Goal: Task Accomplishment & Management: Complete application form

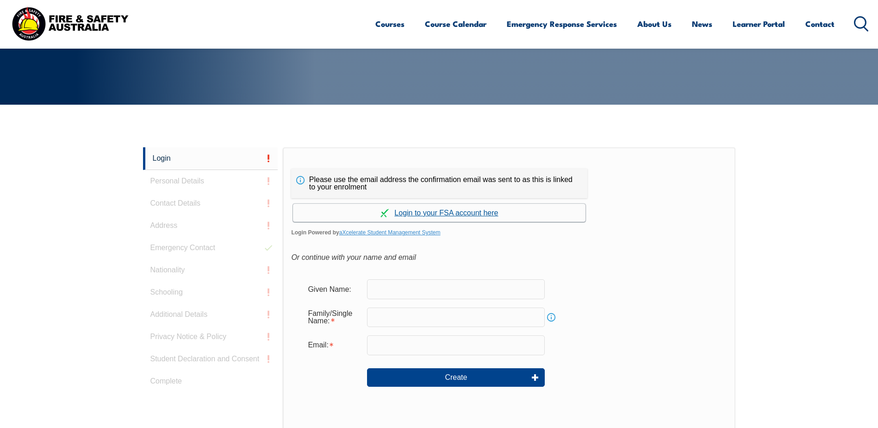
scroll to position [200, 0]
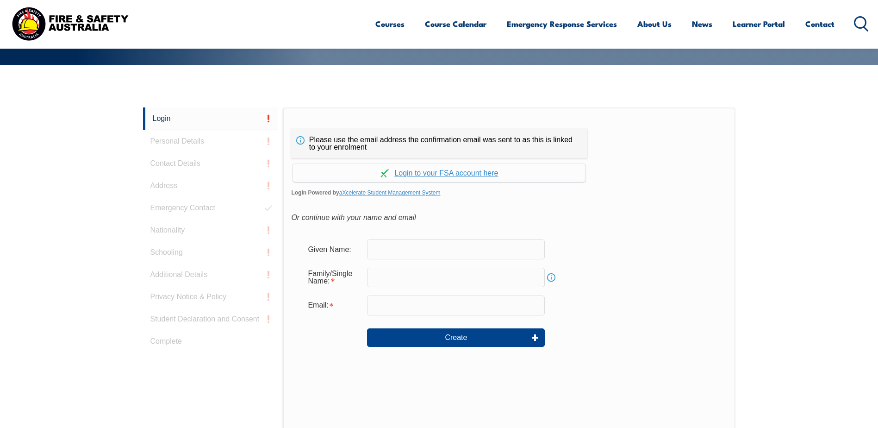
click at [438, 246] on input "text" at bounding box center [456, 248] width 178 height 19
type input "Mark"
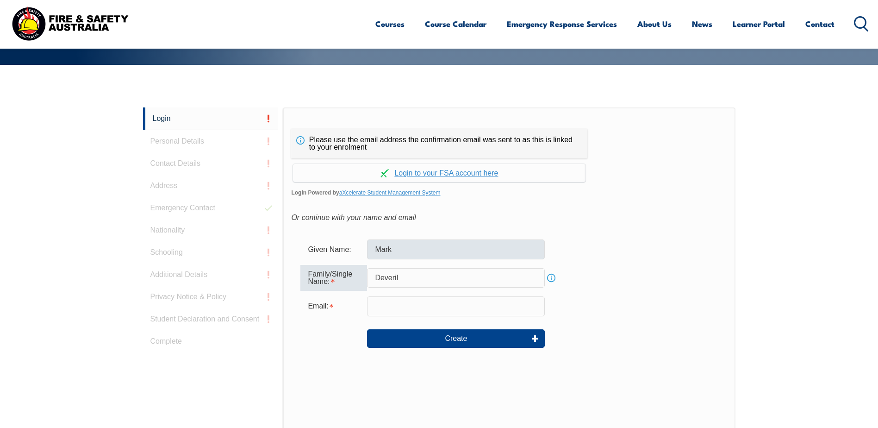
type input "Deveril"
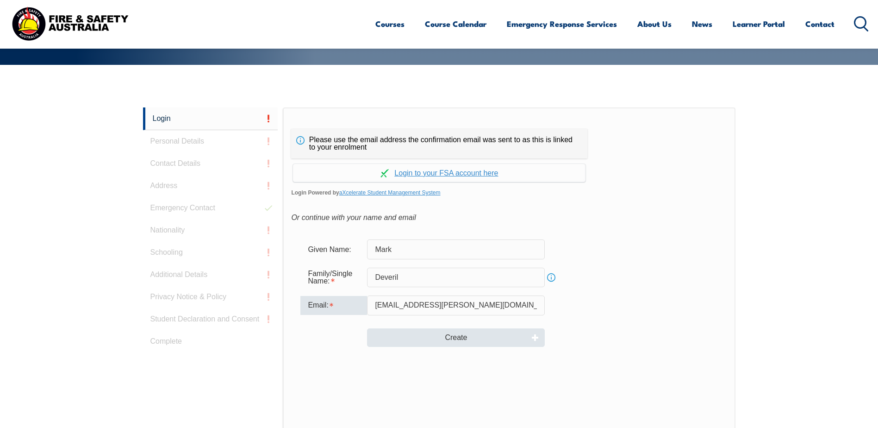
type input "[EMAIL_ADDRESS][PERSON_NAME][DOMAIN_NAME]"
click at [464, 338] on button "Create" at bounding box center [456, 337] width 178 height 19
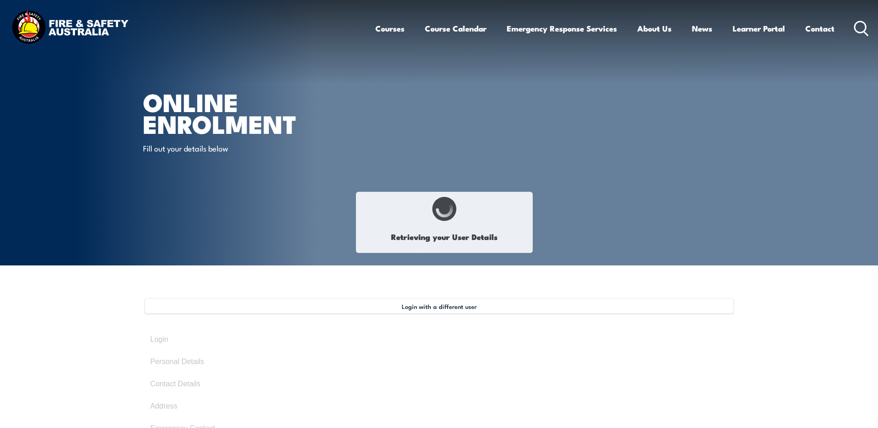
type input "Mark"
type input "Deveril"
type input "[DATE]"
type input "QY35643DU6"
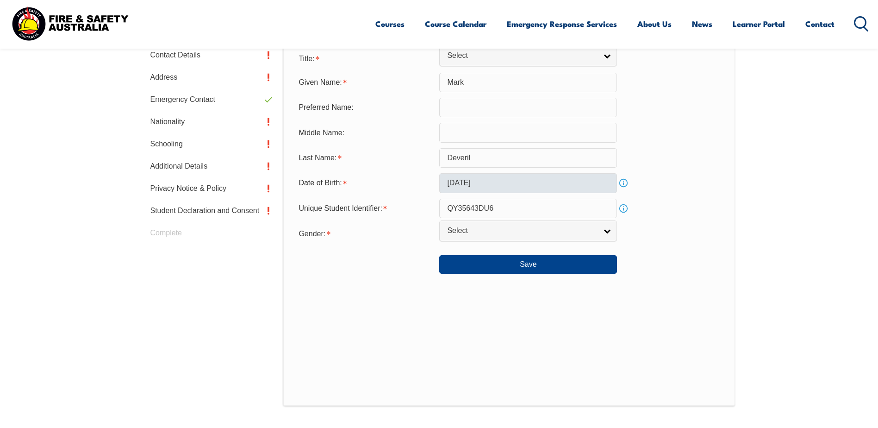
scroll to position [345, 0]
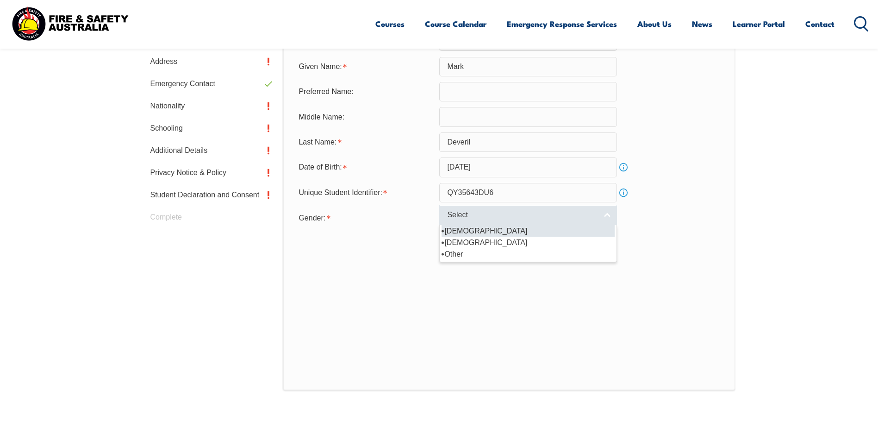
click at [490, 220] on span "Select" at bounding box center [522, 215] width 150 height 10
click at [469, 231] on li "[DEMOGRAPHIC_DATA]" at bounding box center [528, 231] width 173 height 12
select select "M"
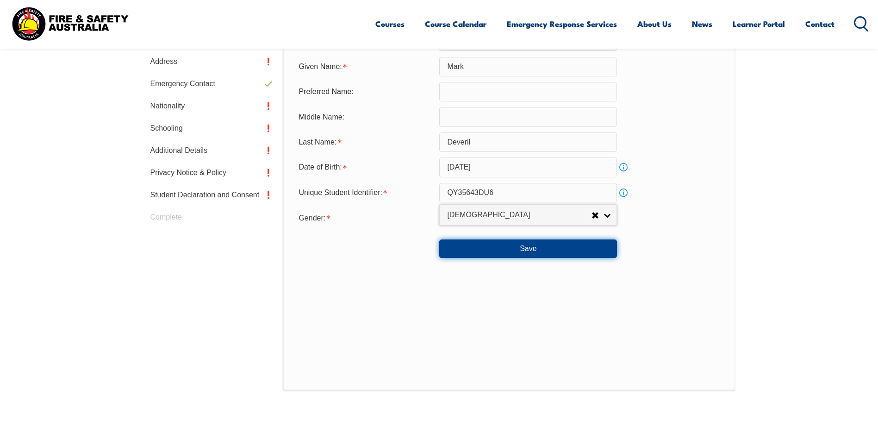
click at [516, 249] on button "Save" at bounding box center [528, 248] width 178 height 19
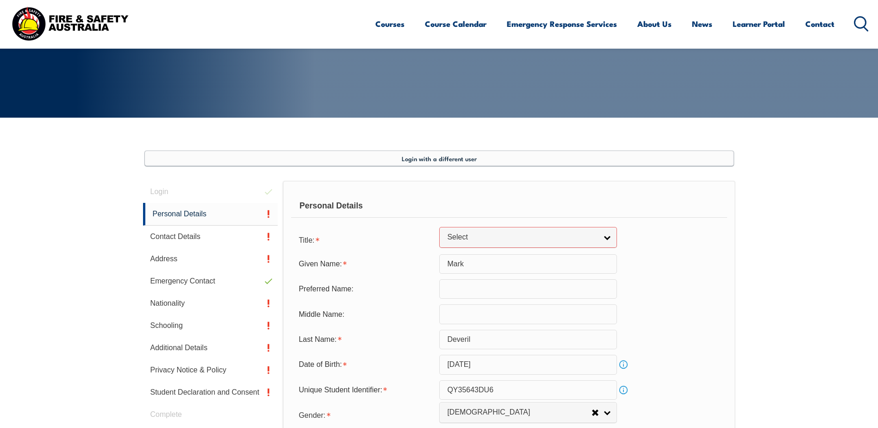
scroll to position [96, 0]
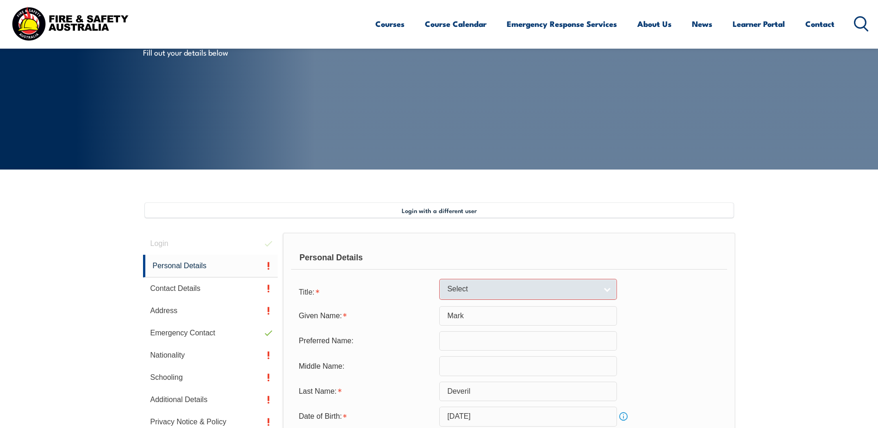
click at [462, 294] on span "Select" at bounding box center [522, 289] width 150 height 10
click at [457, 304] on li "Mr" at bounding box center [528, 305] width 173 height 12
select select "Mr"
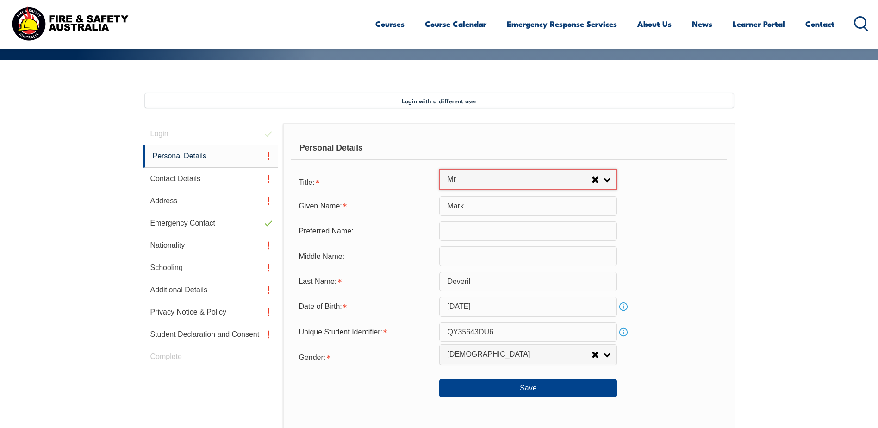
scroll to position [374, 0]
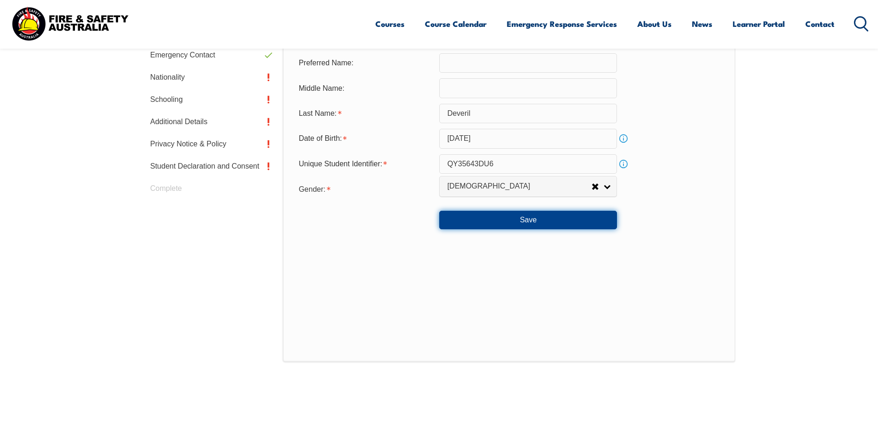
click at [490, 222] on button "Save" at bounding box center [528, 220] width 178 height 19
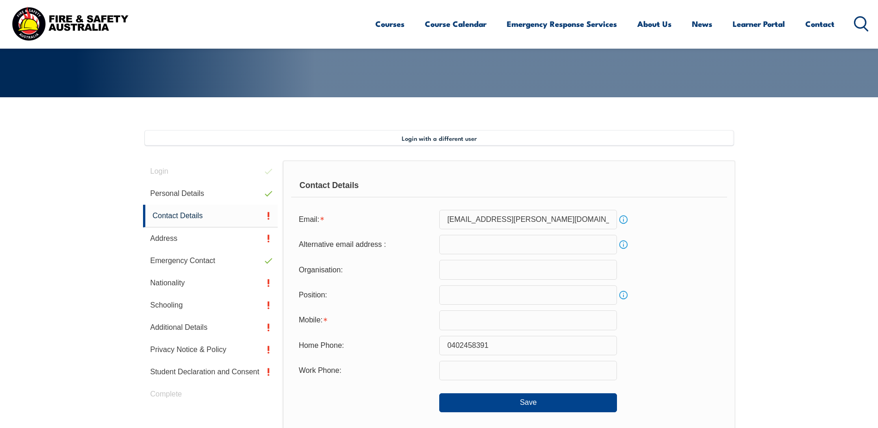
scroll to position [210, 0]
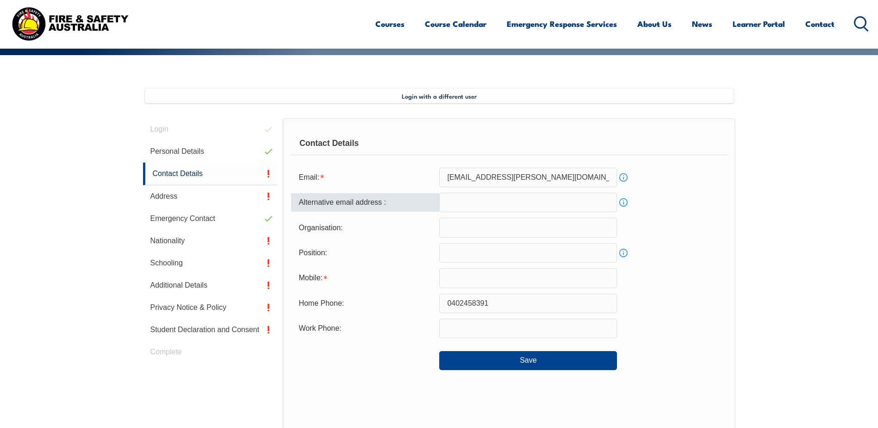
click at [505, 201] on input "email" at bounding box center [528, 202] width 178 height 19
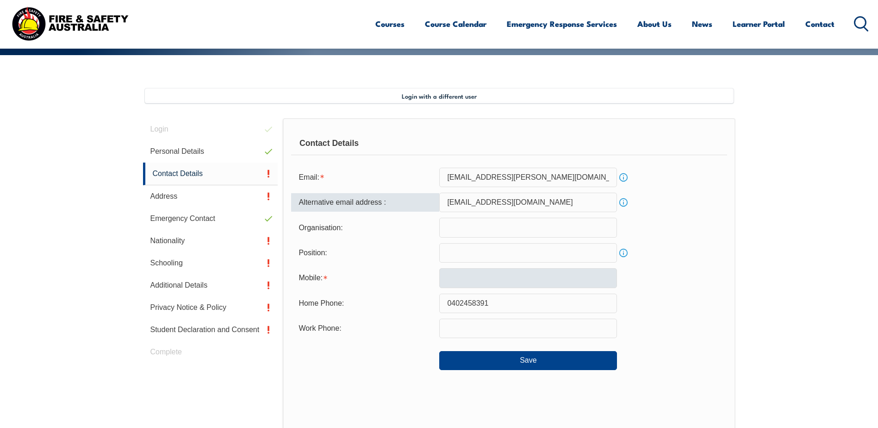
type input "[EMAIL_ADDRESS][DOMAIN_NAME]"
click at [494, 273] on input "text" at bounding box center [528, 277] width 178 height 19
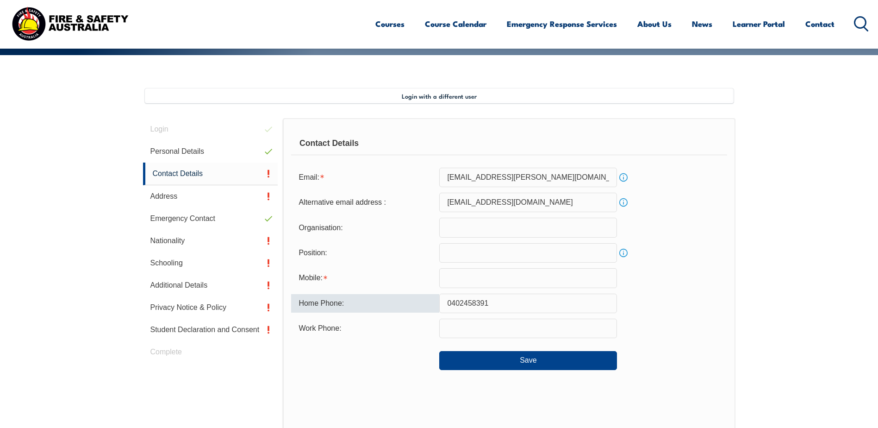
drag, startPoint x: 499, startPoint y: 299, endPoint x: 390, endPoint y: 308, distance: 109.6
click at [390, 308] on div "Home Phone: [PHONE_NUMBER]" at bounding box center [509, 303] width 436 height 19
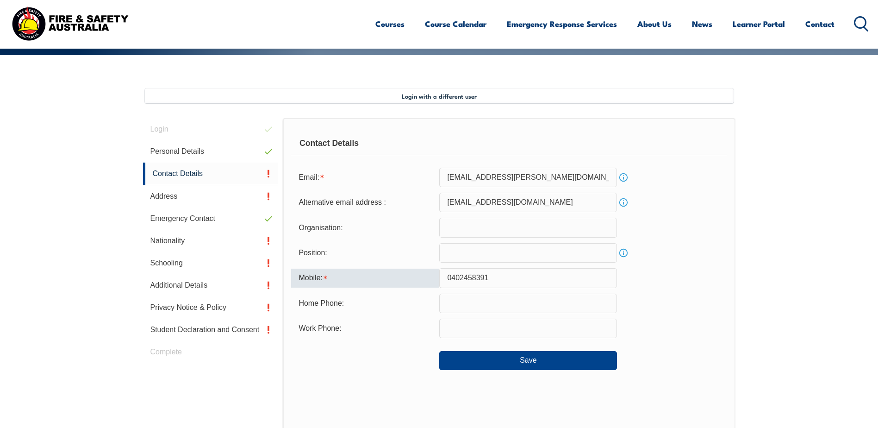
click at [470, 273] on input "0402458391" at bounding box center [528, 277] width 178 height 19
type input "0402458391"
click at [512, 370] on div "Contact Details Email: [PERSON_NAME][EMAIL_ADDRESS][PERSON_NAME][DOMAIN_NAME] I…" at bounding box center [509, 310] width 452 height 384
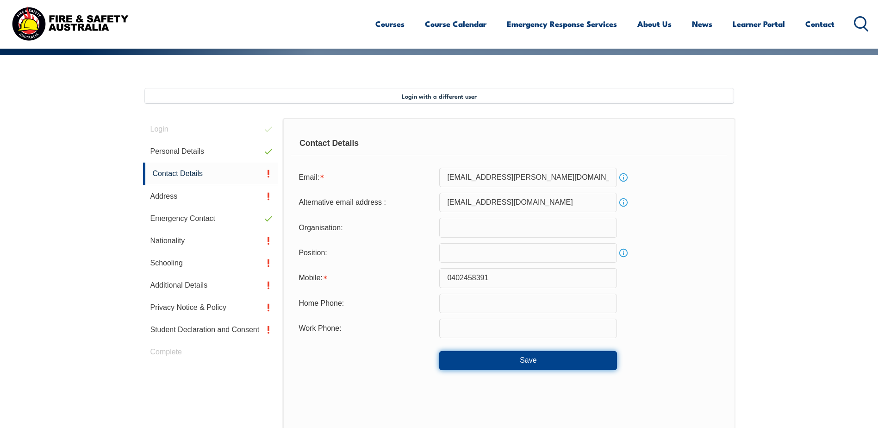
click at [532, 360] on button "Save" at bounding box center [528, 360] width 178 height 19
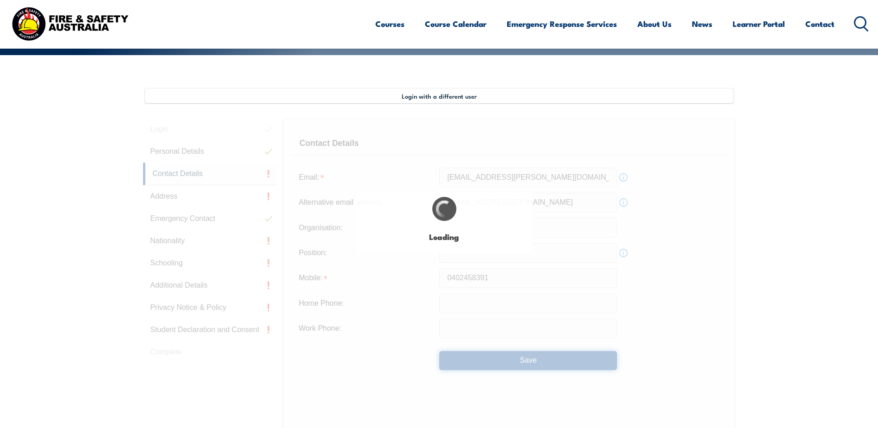
type input "0402458391"
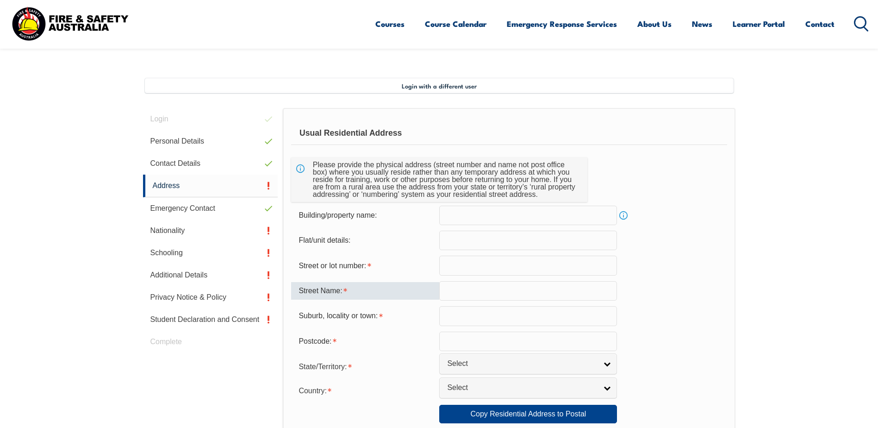
scroll to position [252, 0]
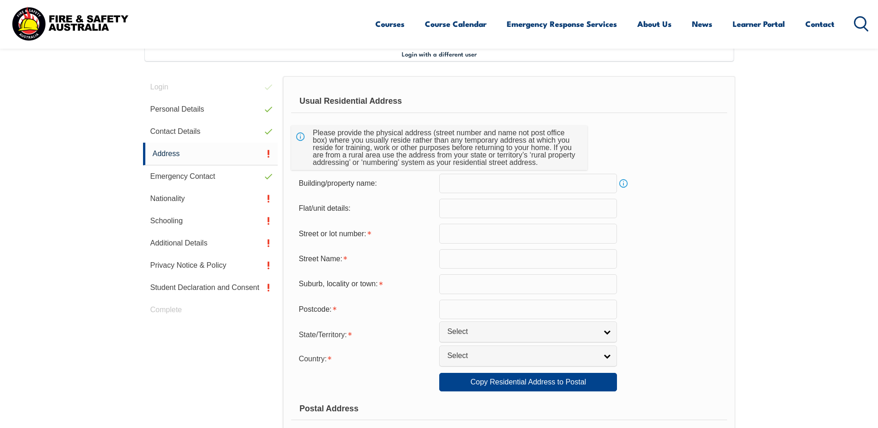
click at [471, 236] on input "text" at bounding box center [528, 233] width 178 height 19
type input "46"
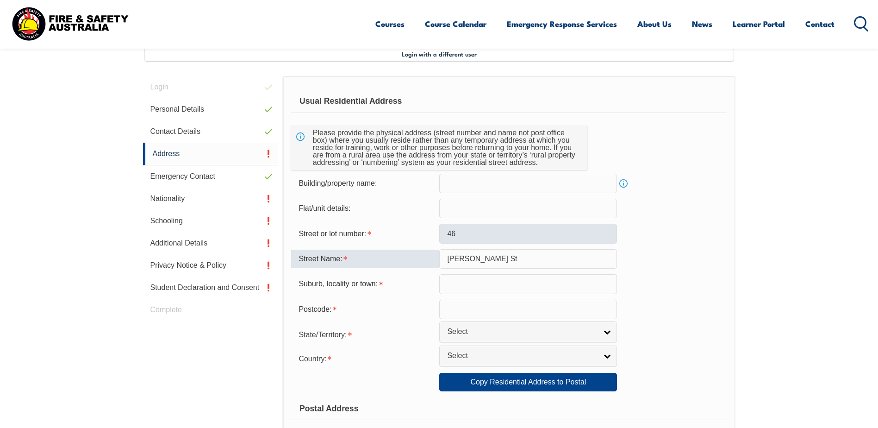
type input "[PERSON_NAME] St"
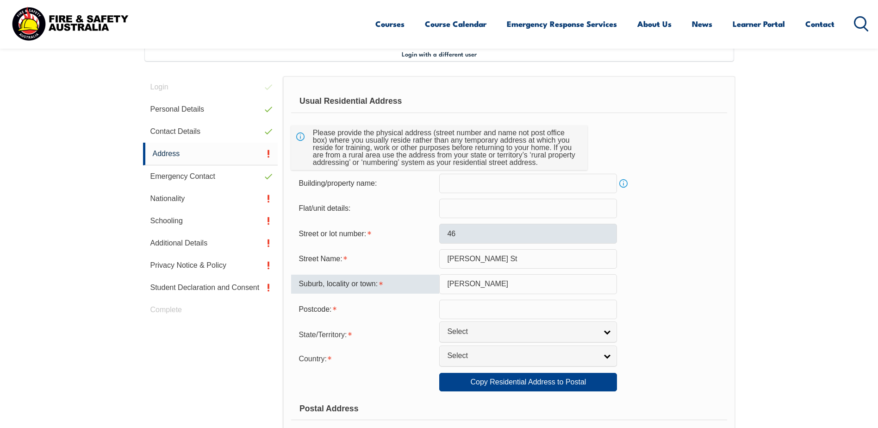
type input "[PERSON_NAME]"
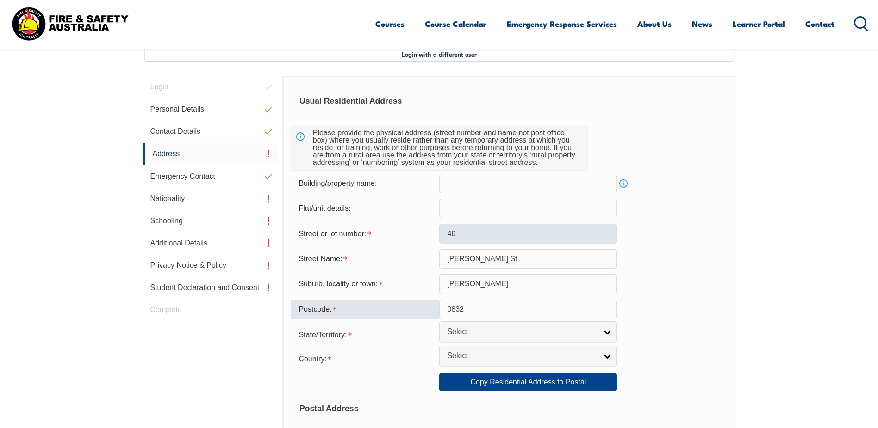
type input "0832"
type input "n"
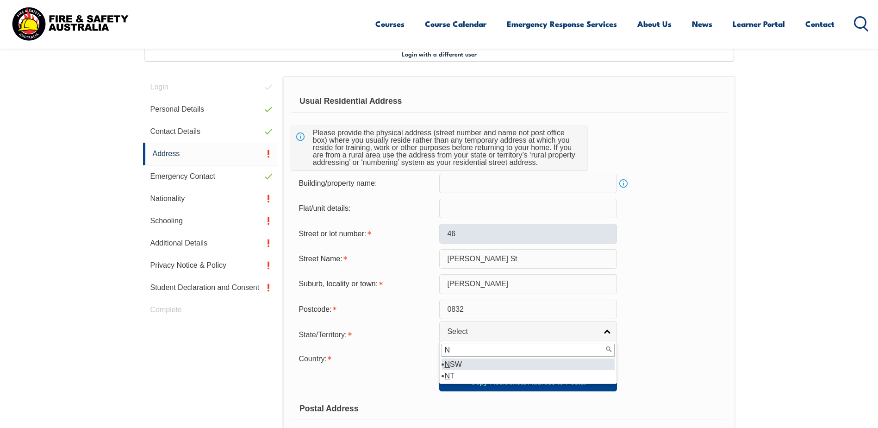
type input "NT"
select select "NT"
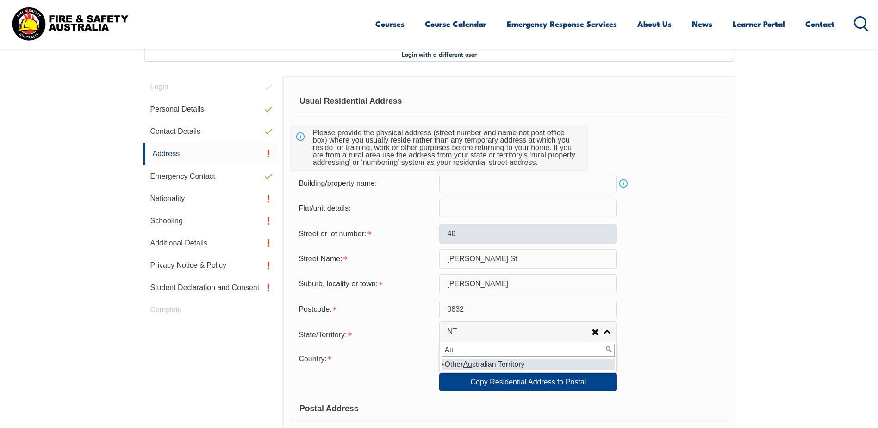
type input "A"
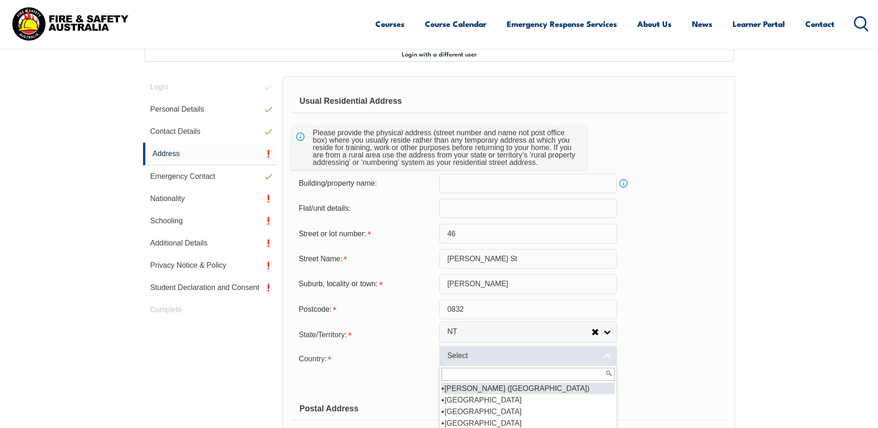
click at [504, 359] on span "Select" at bounding box center [522, 356] width 150 height 10
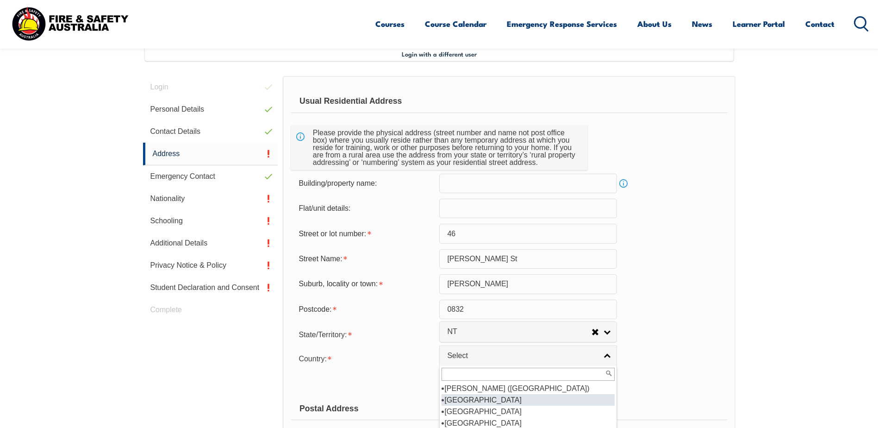
scroll to position [139, 0]
click at [482, 400] on li "[GEOGRAPHIC_DATA]" at bounding box center [528, 400] width 173 height 12
select select "1101"
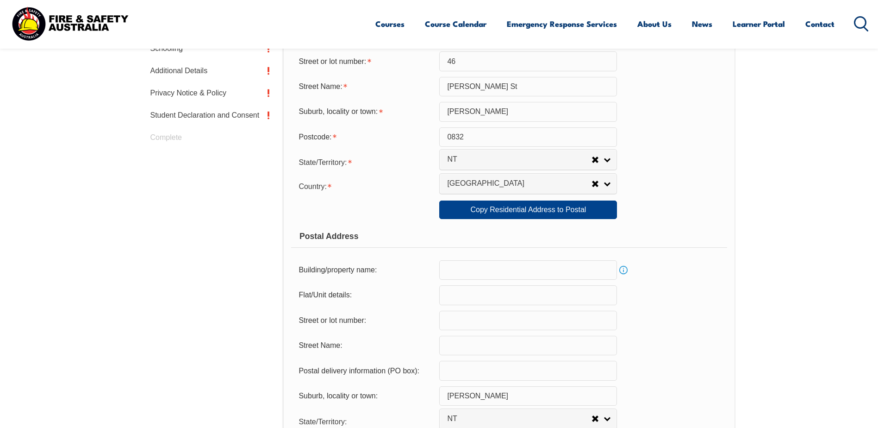
scroll to position [438, 0]
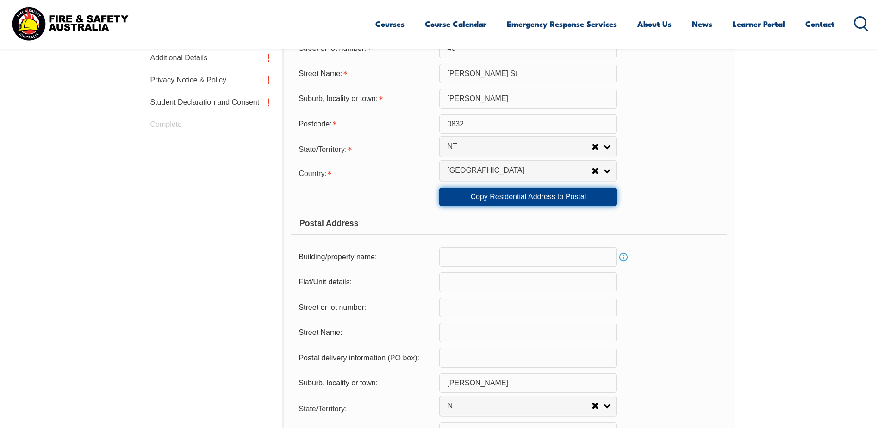
click at [520, 193] on link "Copy Residential Address to Postal" at bounding box center [528, 197] width 178 height 19
type input "46"
type input "[PERSON_NAME] St"
select select "1101"
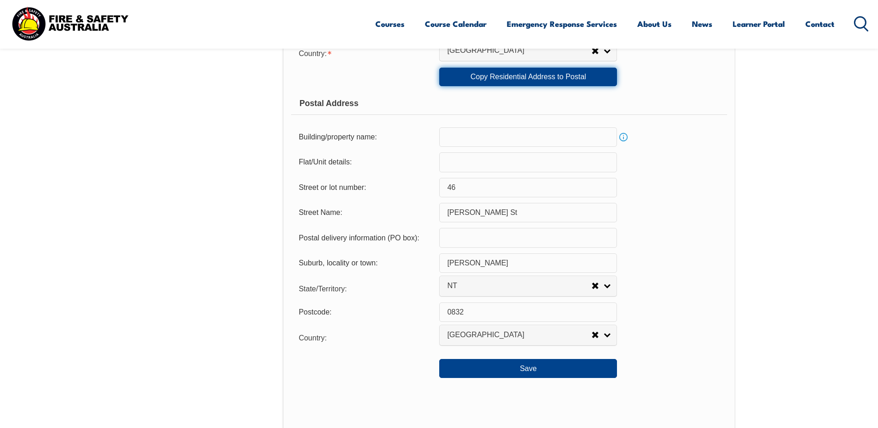
scroll to position [576, 0]
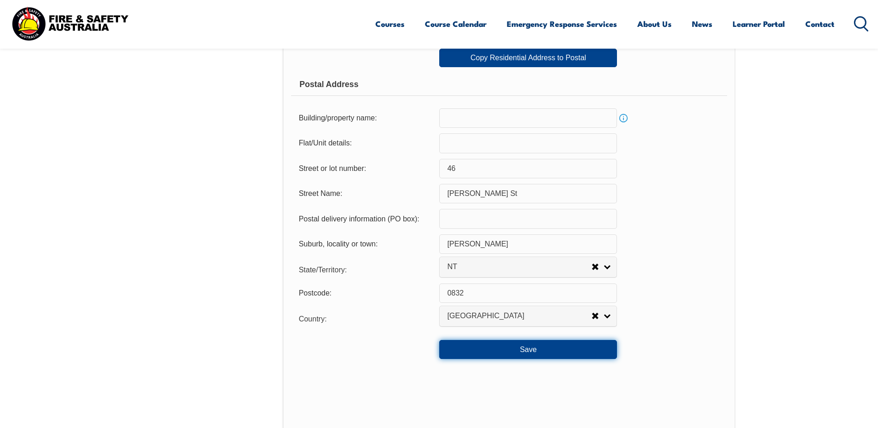
click at [507, 356] on button "Save" at bounding box center [528, 349] width 178 height 19
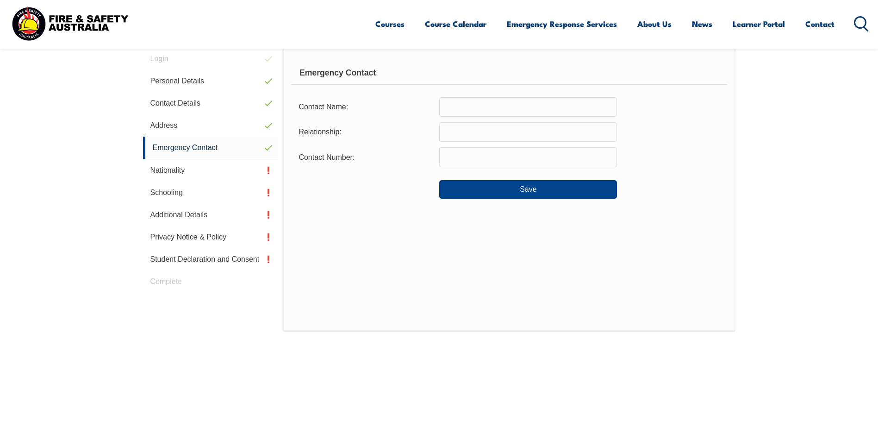
scroll to position [252, 0]
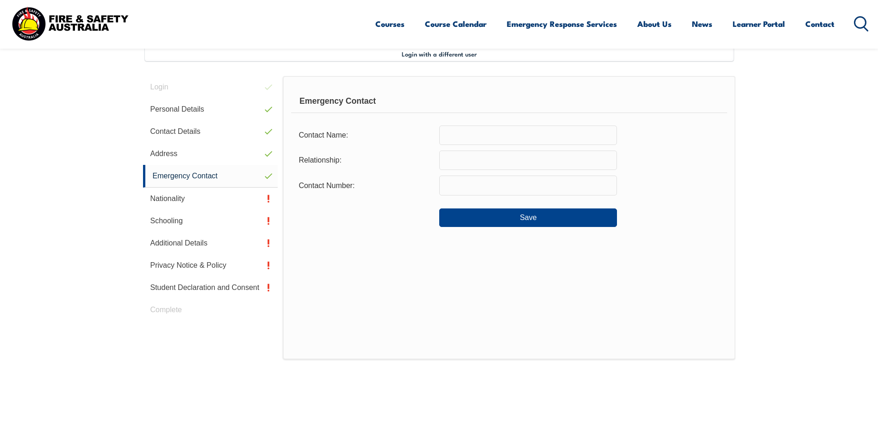
click at [488, 138] on input "text" at bounding box center [528, 134] width 178 height 19
type input "[PERSON_NAME]"
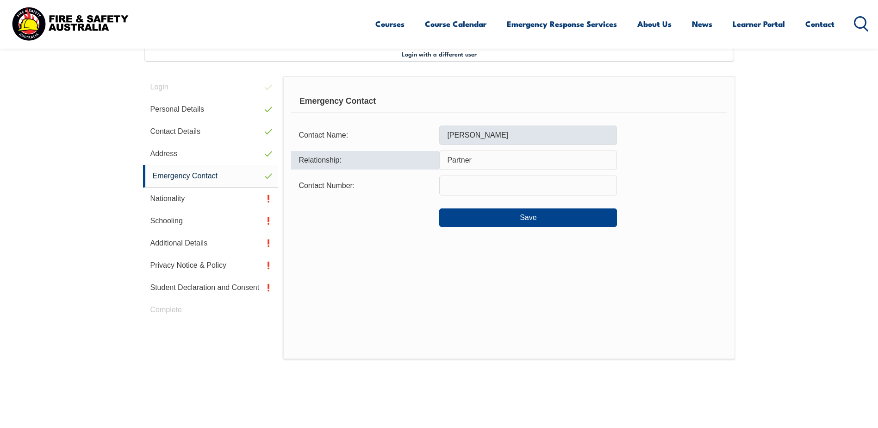
type input "Partner"
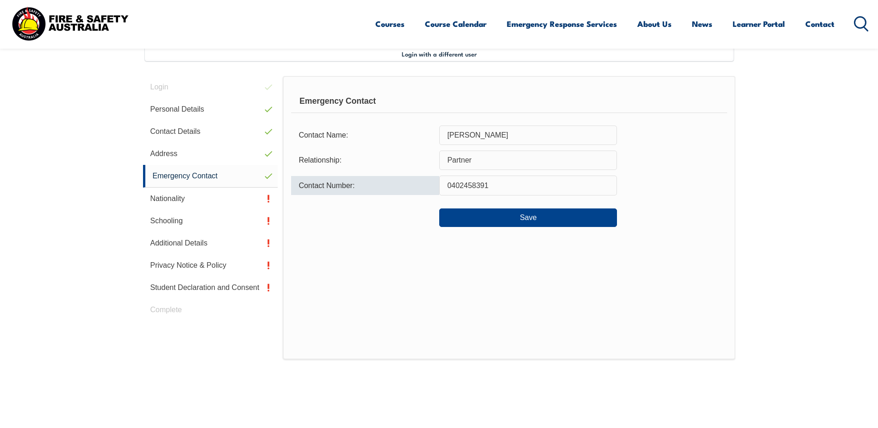
drag, startPoint x: 498, startPoint y: 184, endPoint x: 466, endPoint y: 191, distance: 32.7
click at [466, 191] on input "0402458391" at bounding box center [528, 184] width 178 height 19
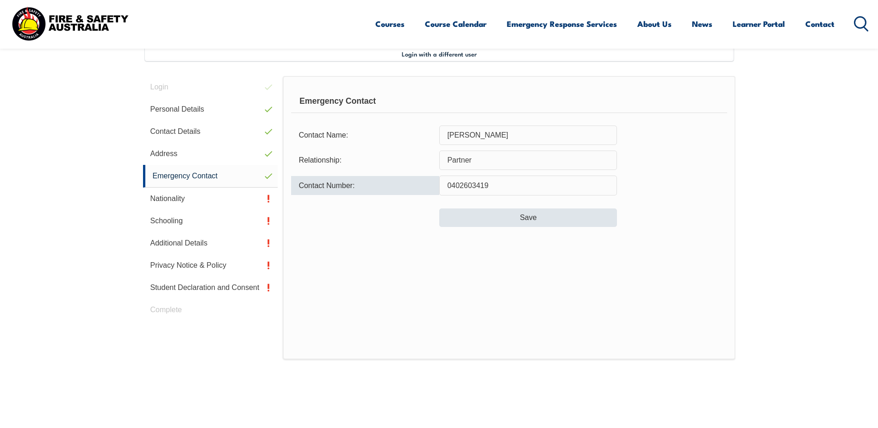
type input "0402603419"
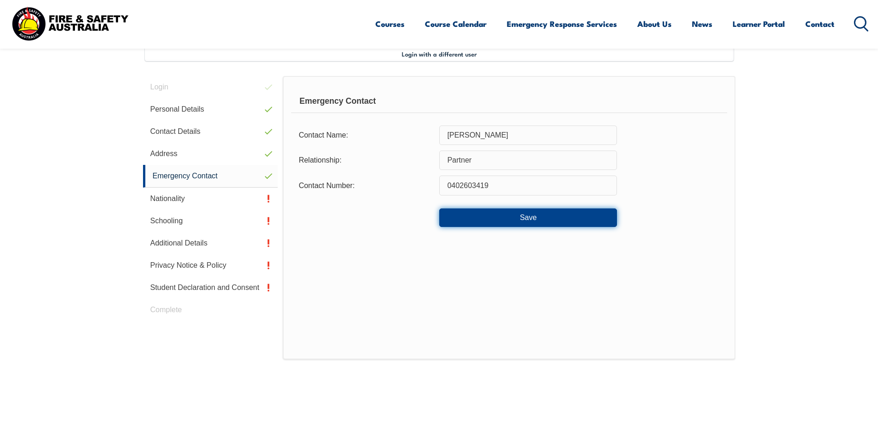
click at [507, 214] on button "Save" at bounding box center [528, 217] width 178 height 19
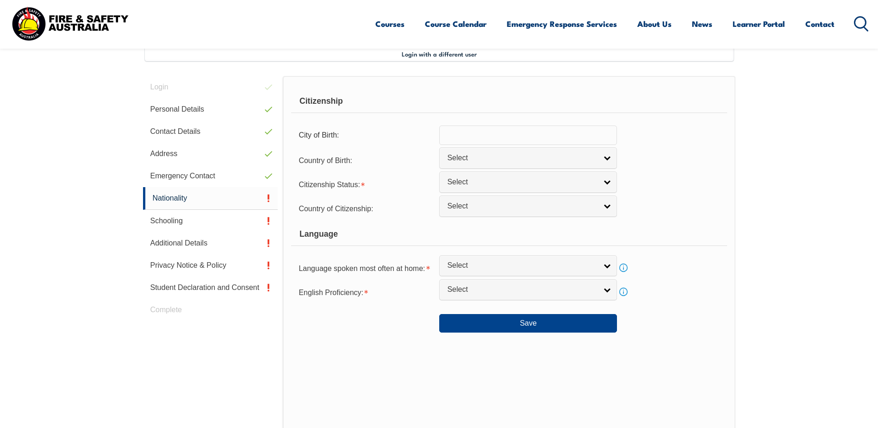
click at [465, 132] on input "text" at bounding box center [528, 134] width 178 height 19
type input "[GEOGRAPHIC_DATA]"
type input "au"
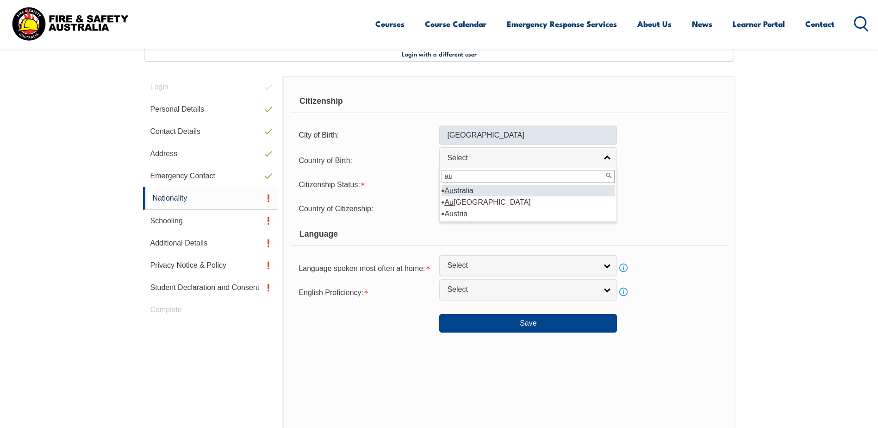
select select "1101"
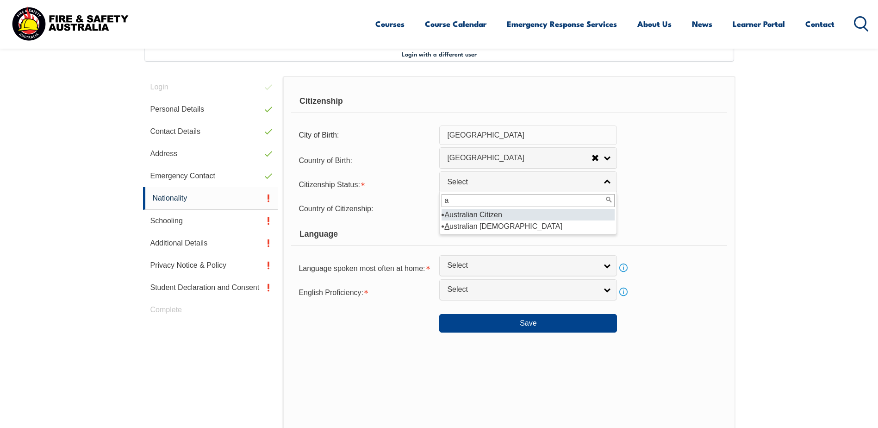
type input "a"
select select "1"
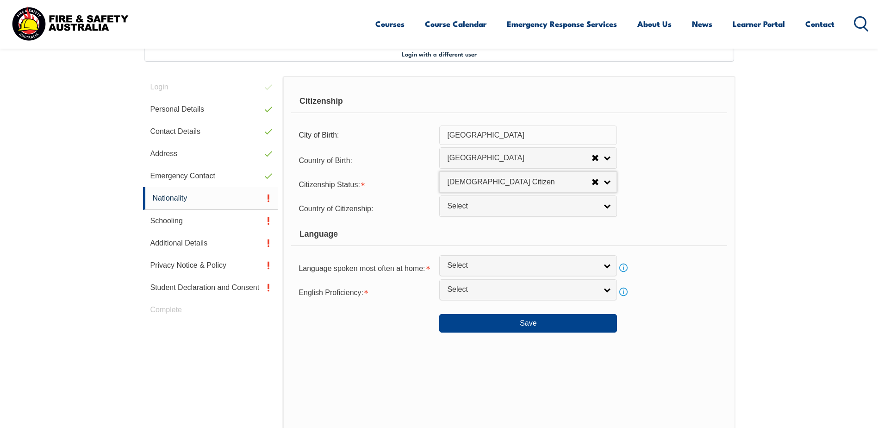
click at [673, 213] on div "Country of Citizenship: [GEOGRAPHIC_DATA] ([DEMOGRAPHIC_DATA]) [GEOGRAPHIC_DATA…" at bounding box center [509, 208] width 436 height 19
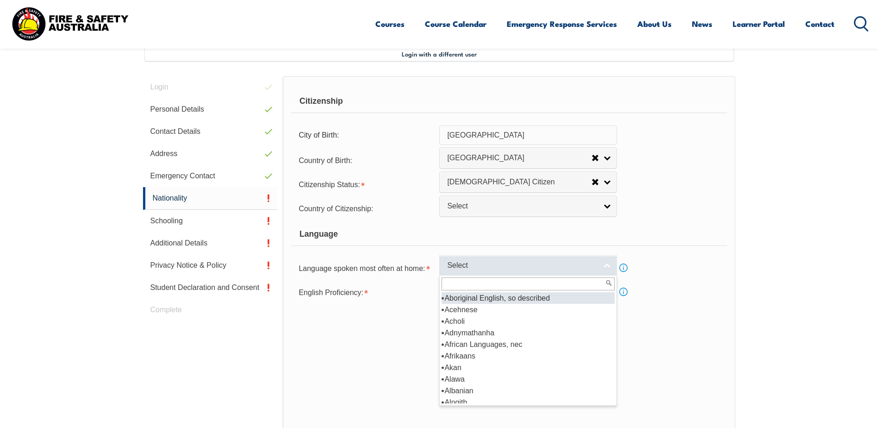
click at [511, 267] on span "Select" at bounding box center [522, 266] width 150 height 10
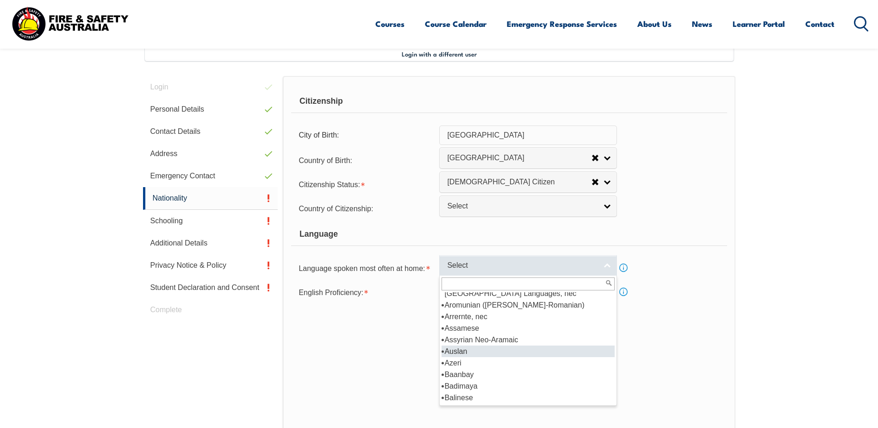
scroll to position [266, 0]
type input "a"
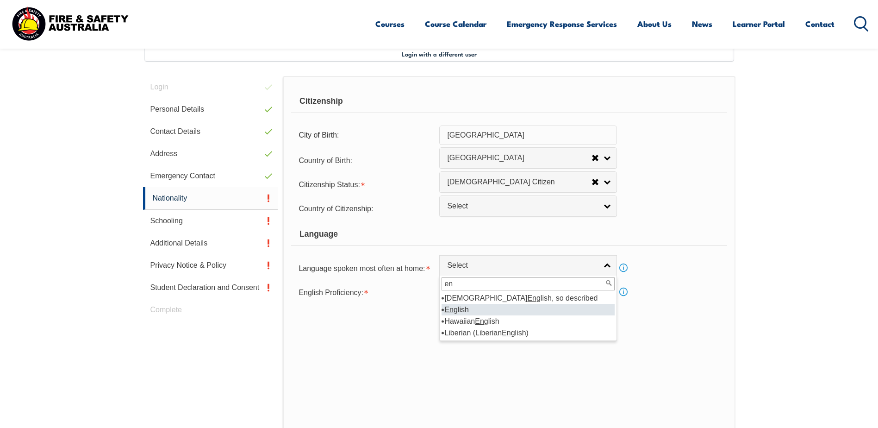
type input "en"
click at [461, 308] on li "En glish" at bounding box center [528, 310] width 173 height 12
select select "1201"
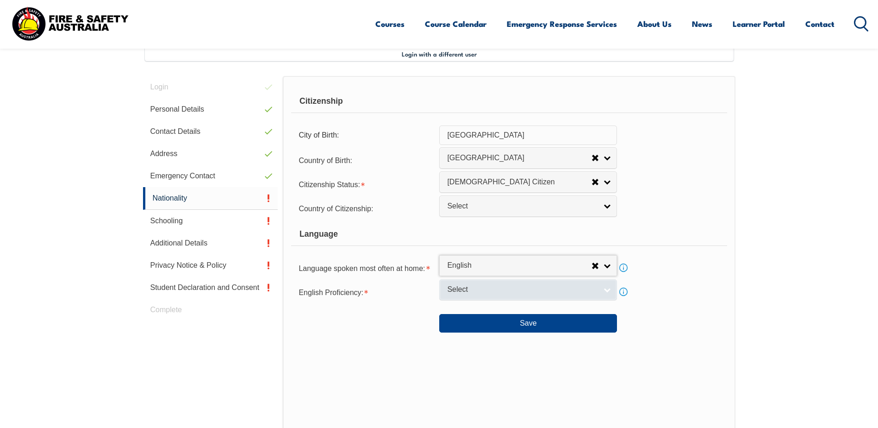
click at [478, 292] on span "Select" at bounding box center [522, 290] width 150 height 10
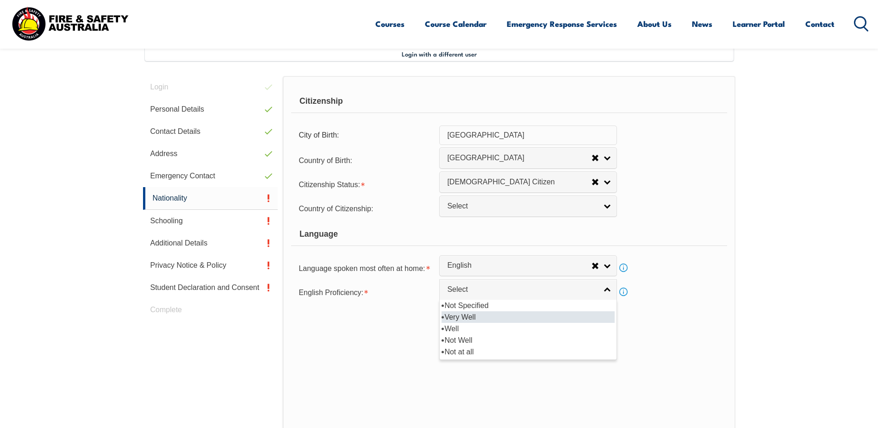
click at [463, 313] on li "Very Well" at bounding box center [528, 317] width 173 height 12
select select "1"
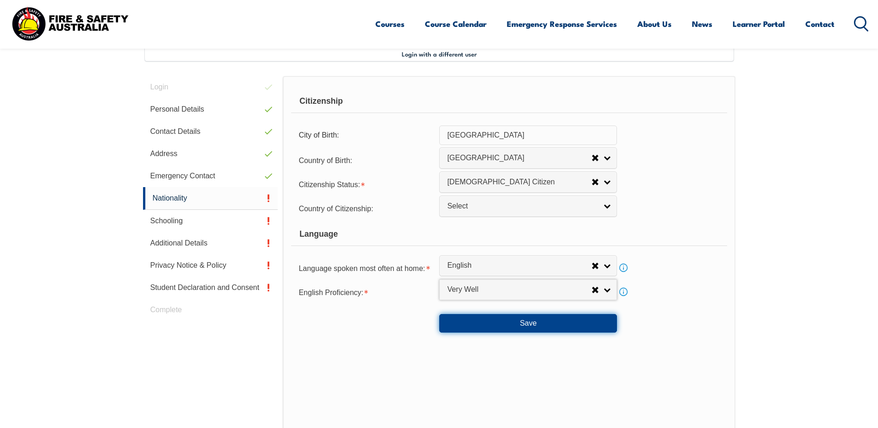
click at [512, 321] on button "Save" at bounding box center [528, 323] width 178 height 19
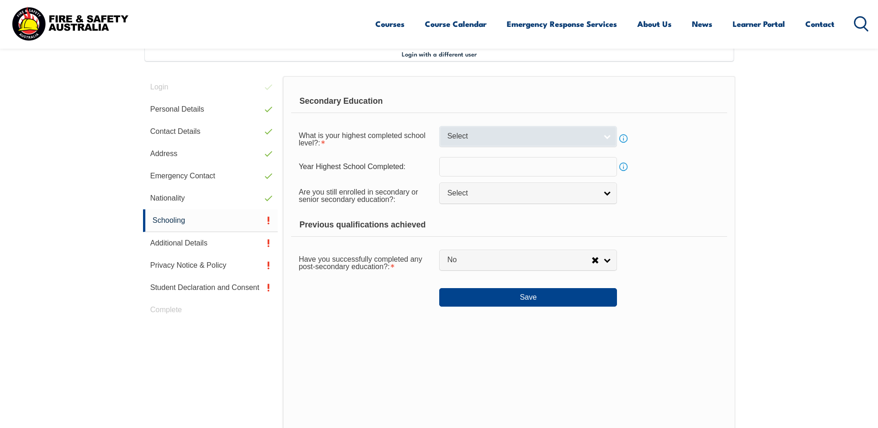
click at [496, 129] on link "Select" at bounding box center [528, 136] width 178 height 21
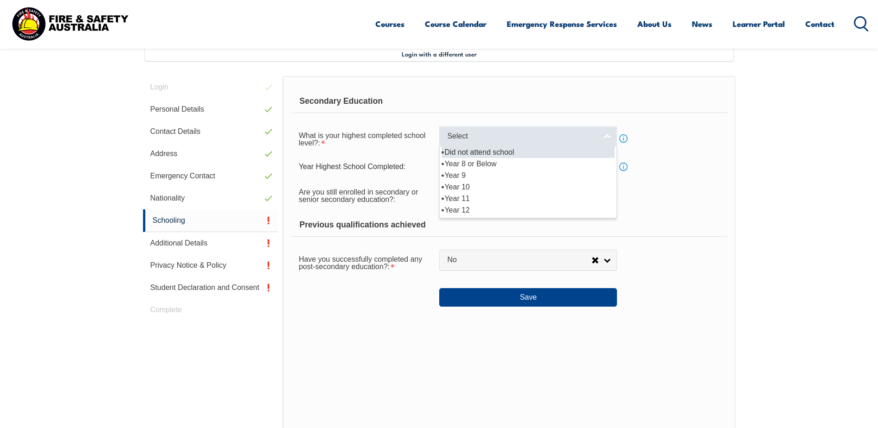
click at [493, 129] on link "Select" at bounding box center [528, 136] width 178 height 21
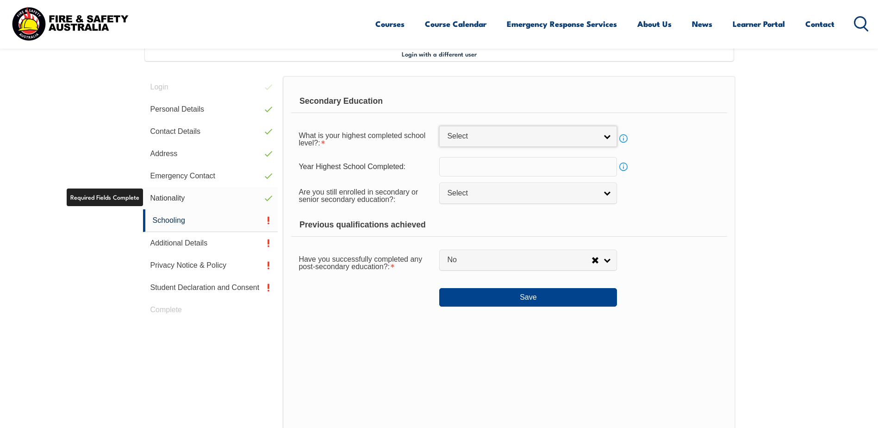
click at [180, 195] on link "Nationality" at bounding box center [210, 198] width 135 height 22
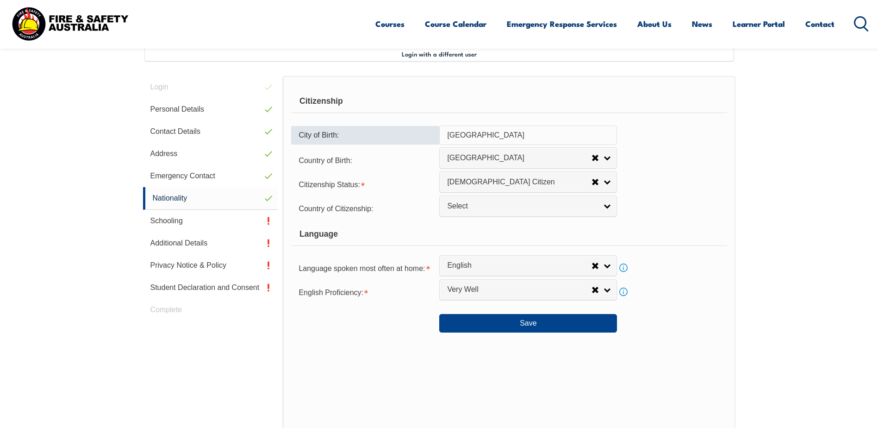
drag, startPoint x: 499, startPoint y: 135, endPoint x: 389, endPoint y: 138, distance: 109.8
click at [389, 138] on div "City of Birth: [GEOGRAPHIC_DATA]" at bounding box center [509, 134] width 436 height 19
drag, startPoint x: 669, startPoint y: 173, endPoint x: 673, endPoint y: 181, distance: 8.7
click at [670, 173] on form "Citizenship City of Birth: Country of Birth: [GEOGRAPHIC_DATA] ([DEMOGRAPHIC_DA…" at bounding box center [509, 211] width 436 height 243
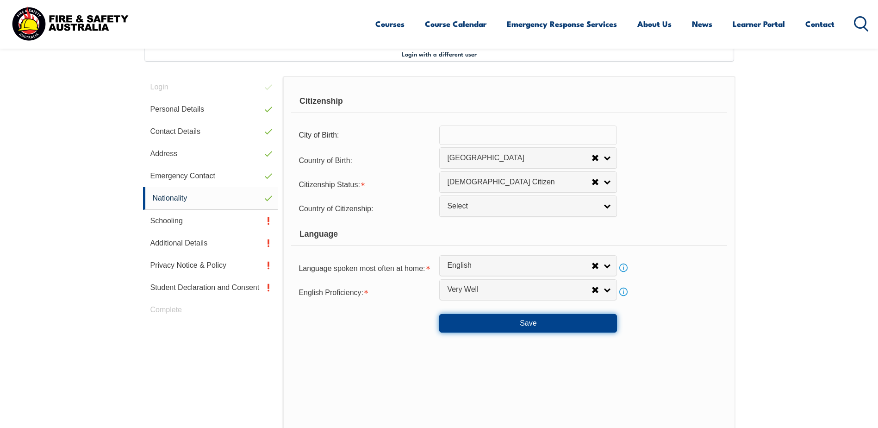
click at [518, 322] on button "Save" at bounding box center [528, 323] width 178 height 19
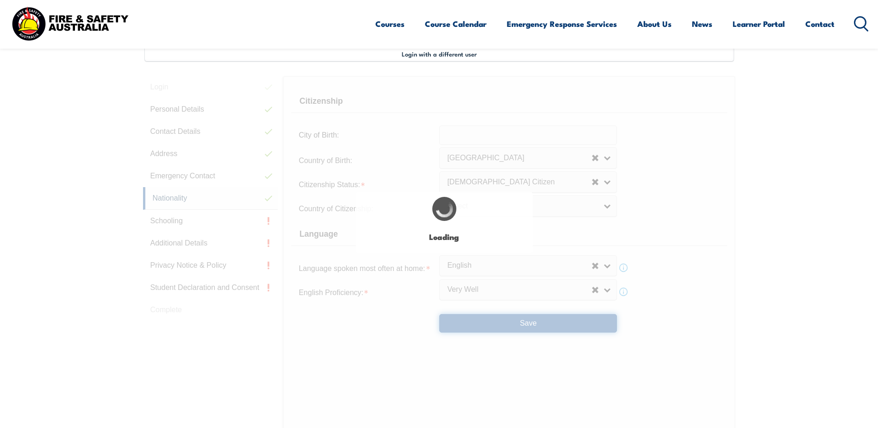
type input "[GEOGRAPHIC_DATA]"
select select "false"
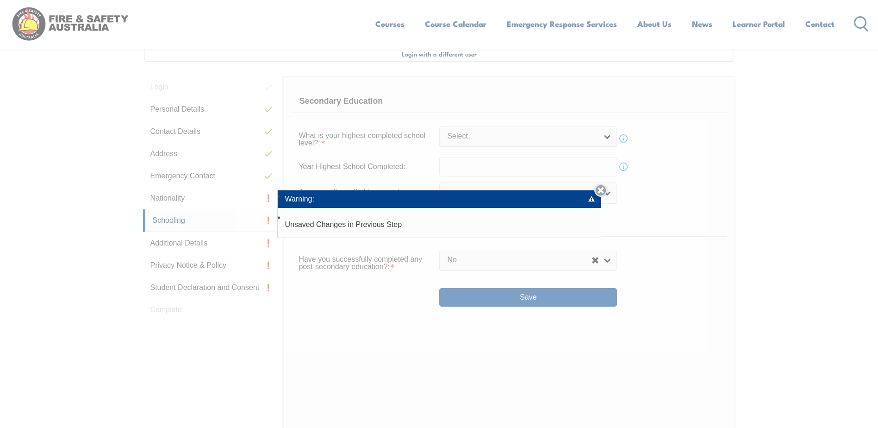
click at [605, 190] on link "Close" at bounding box center [600, 190] width 13 height 13
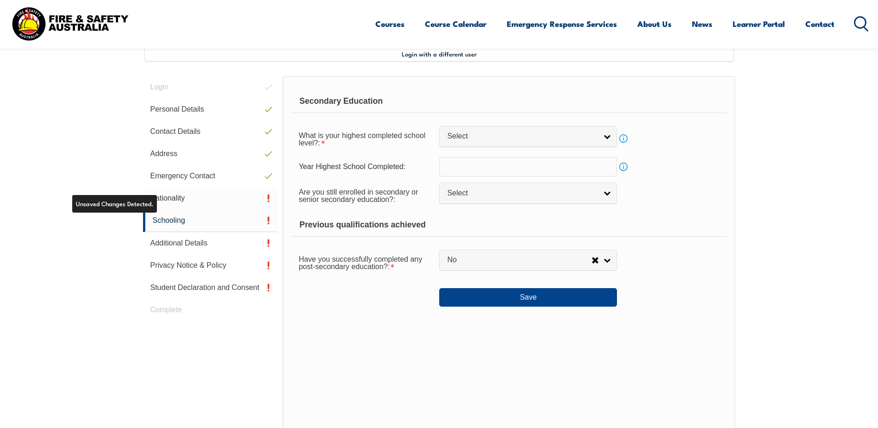
click at [158, 201] on link "Nationality" at bounding box center [210, 198] width 135 height 22
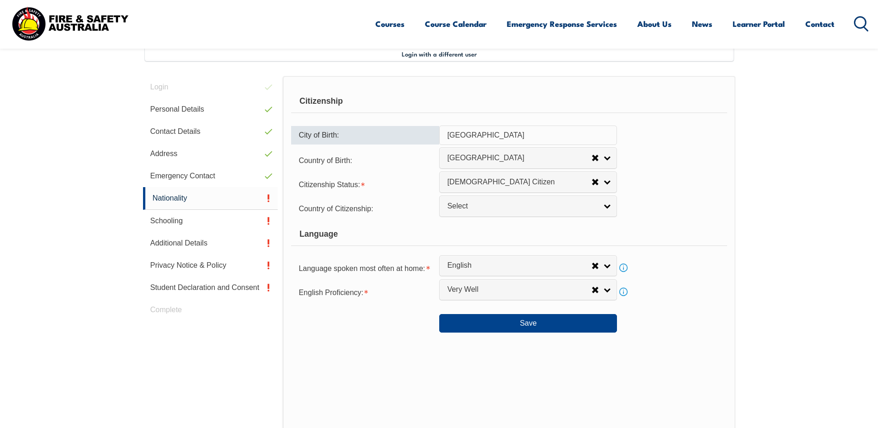
drag, startPoint x: 477, startPoint y: 132, endPoint x: 344, endPoint y: 139, distance: 133.1
click at [344, 139] on div "City of Birth: [GEOGRAPHIC_DATA]" at bounding box center [509, 134] width 436 height 19
drag, startPoint x: 475, startPoint y: 129, endPoint x: 483, endPoint y: 128, distance: 8.3
click at [476, 128] on input "text" at bounding box center [528, 134] width 178 height 19
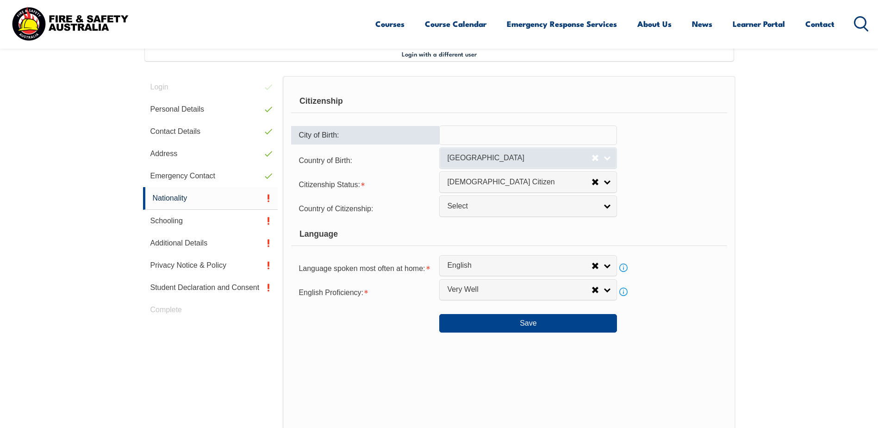
click at [497, 157] on span "[GEOGRAPHIC_DATA]" at bounding box center [519, 158] width 144 height 10
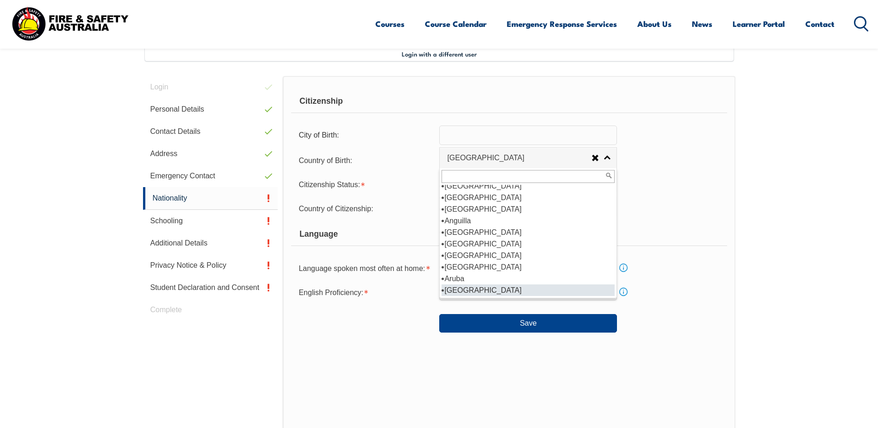
click at [683, 158] on div "Country of Birth: [GEOGRAPHIC_DATA] ([DEMOGRAPHIC_DATA]) [GEOGRAPHIC_DATA] [DEM…" at bounding box center [509, 159] width 436 height 19
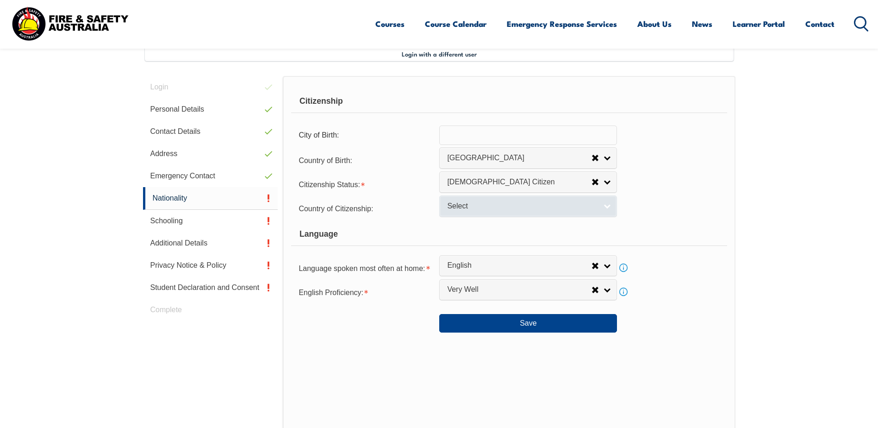
click at [521, 212] on link "Select" at bounding box center [528, 205] width 178 height 21
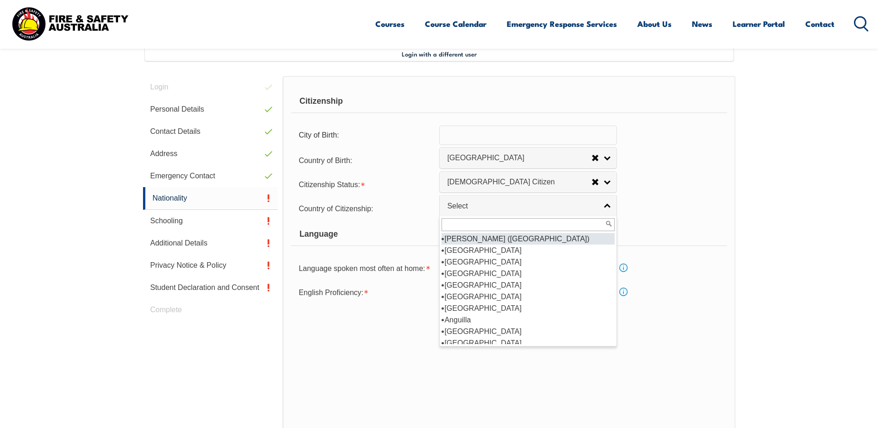
click at [687, 187] on div "Citizenship Status: [DEMOGRAPHIC_DATA] Citizen [DEMOGRAPHIC_DATA] Citizen [DEMO…" at bounding box center [509, 184] width 436 height 19
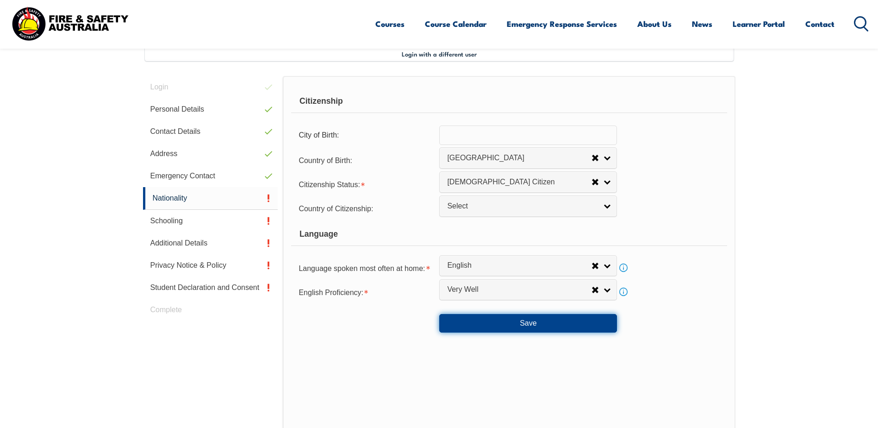
click at [513, 320] on button "Save" at bounding box center [528, 323] width 178 height 19
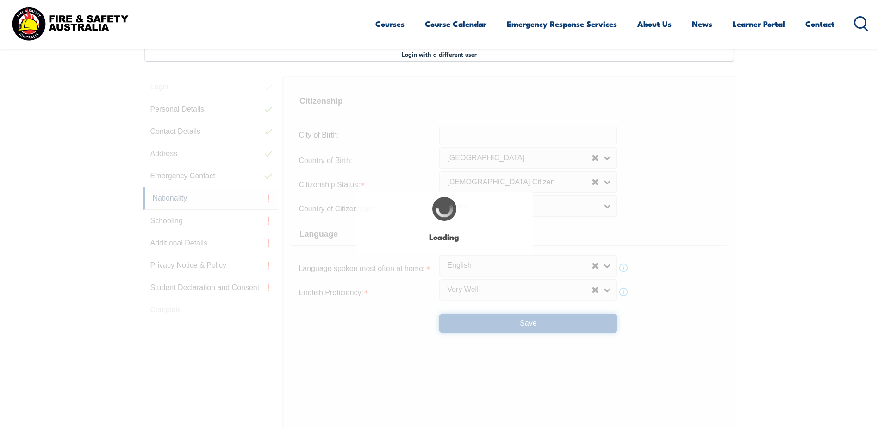
type input "[GEOGRAPHIC_DATA]"
select select "false"
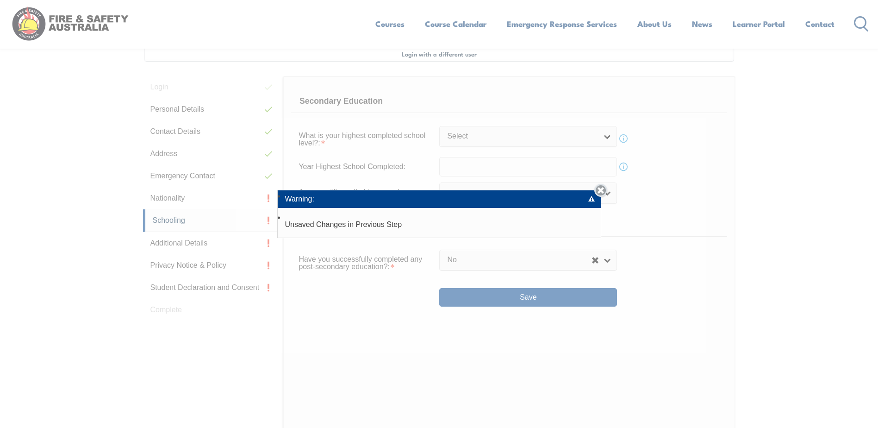
click at [604, 192] on link "Close" at bounding box center [600, 190] width 13 height 13
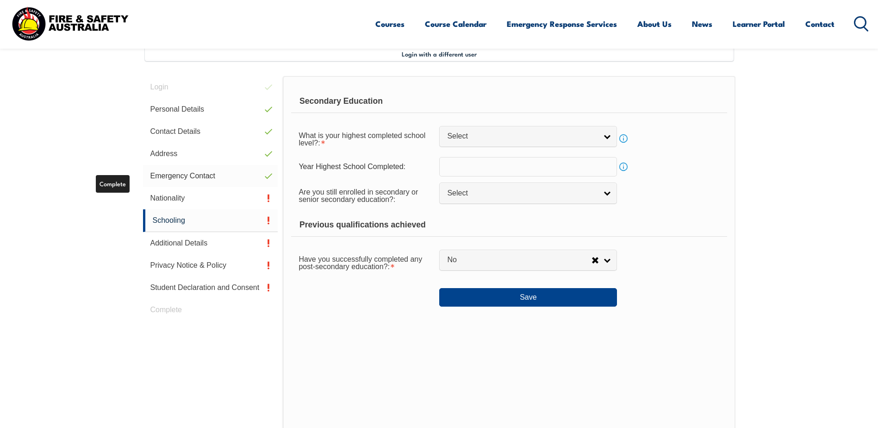
click at [172, 170] on link "Emergency Contact" at bounding box center [210, 176] width 135 height 22
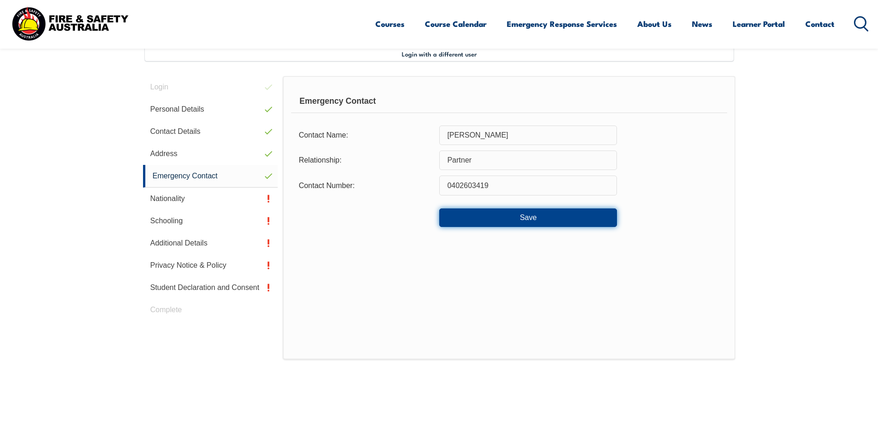
click at [499, 214] on button "Save" at bounding box center [528, 217] width 178 height 19
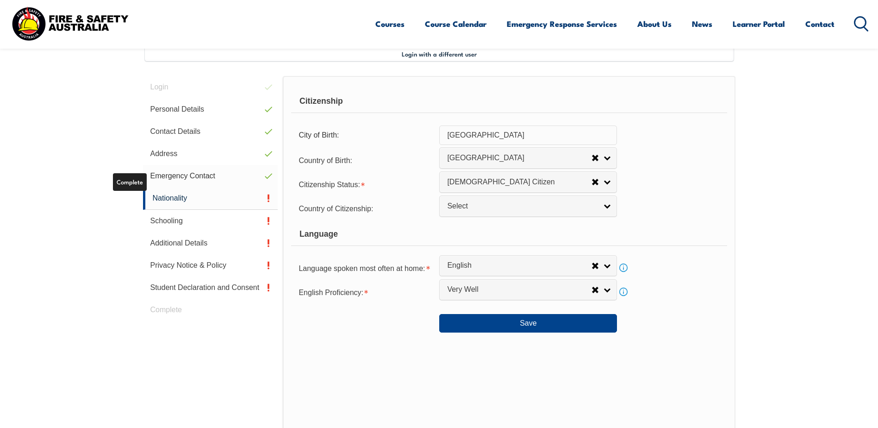
click at [187, 176] on link "Emergency Contact" at bounding box center [210, 176] width 135 height 22
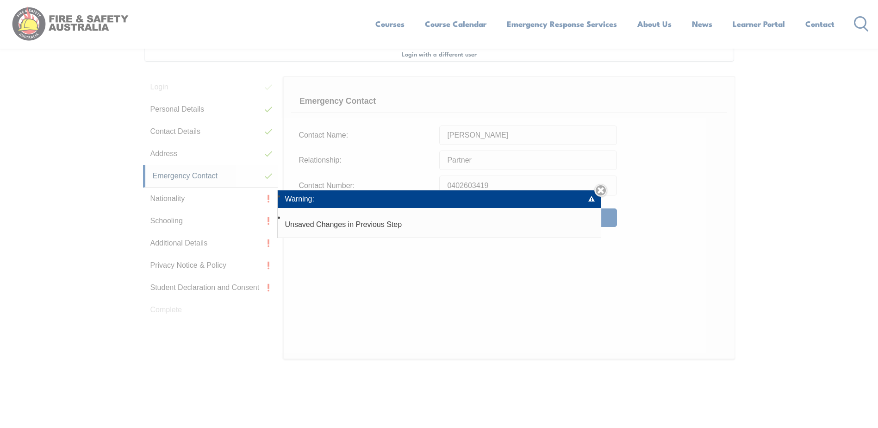
click at [512, 136] on div "Warning: Unsaved Changes in Previous Step Close" at bounding box center [439, 214] width 878 height 428
click at [607, 189] on link "Close" at bounding box center [600, 190] width 13 height 13
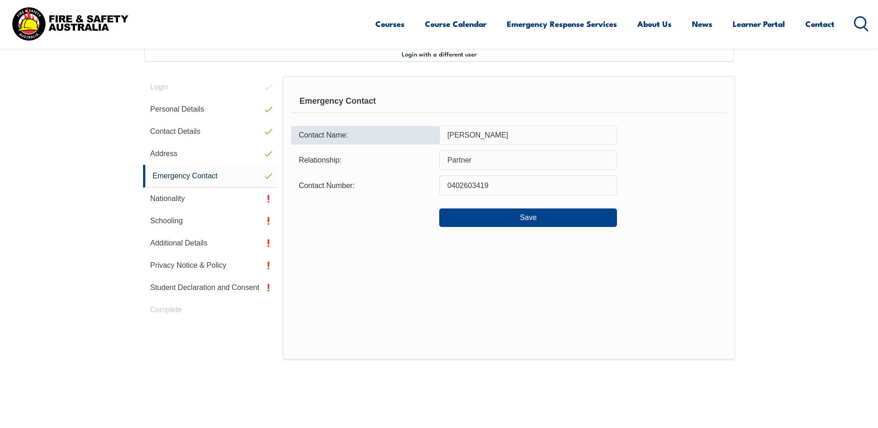
click at [502, 138] on input "[PERSON_NAME]" at bounding box center [528, 134] width 178 height 19
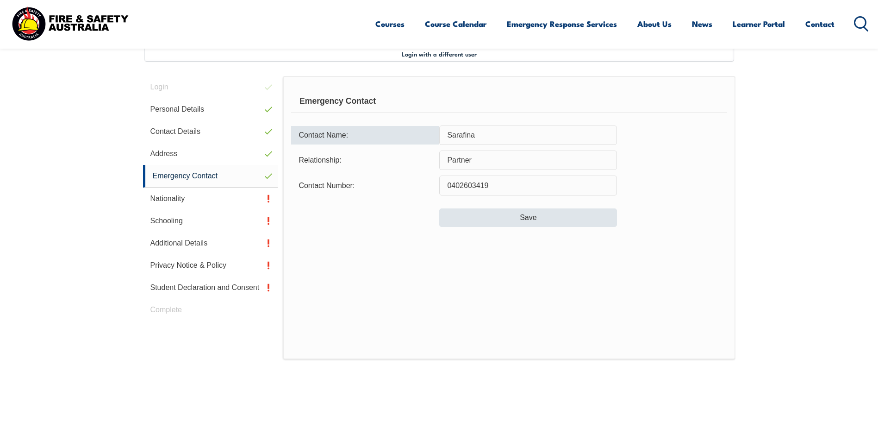
type input "Sarafina"
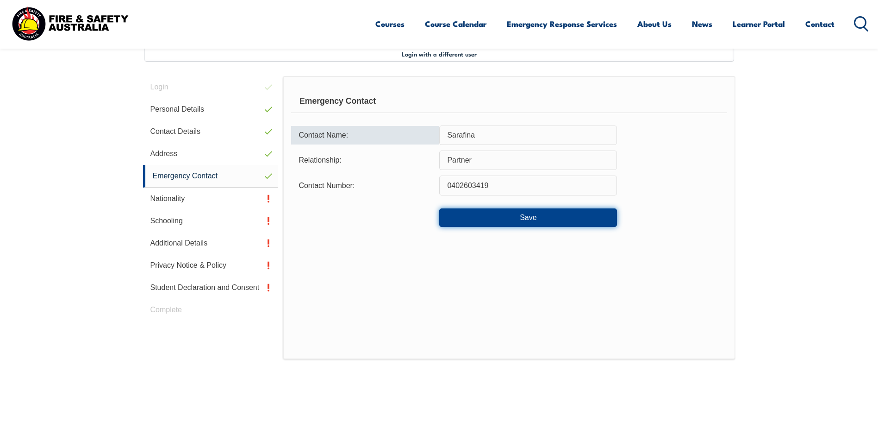
click at [511, 219] on button "Save" at bounding box center [528, 217] width 178 height 19
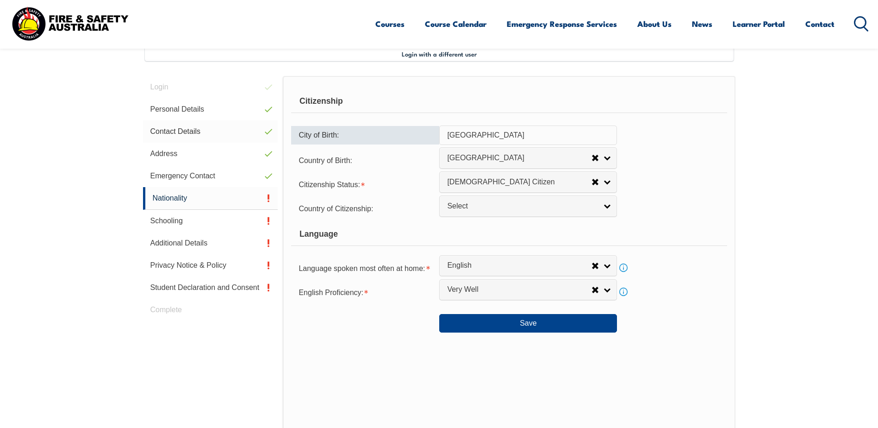
drag, startPoint x: 522, startPoint y: 136, endPoint x: 235, endPoint y: 137, distance: 287.5
click at [235, 137] on div "Login Personal Details Contact Details Address Emergency Contact Nationality Sc…" at bounding box center [439, 307] width 593 height 463
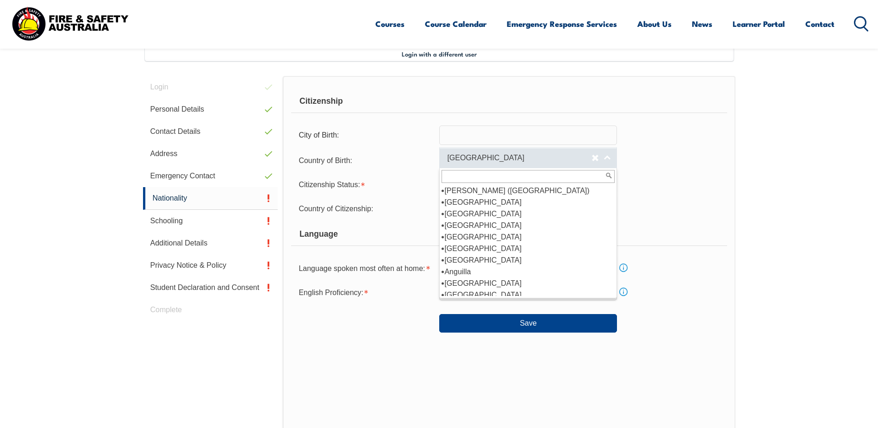
click at [610, 159] on link "[GEOGRAPHIC_DATA]" at bounding box center [528, 157] width 178 height 21
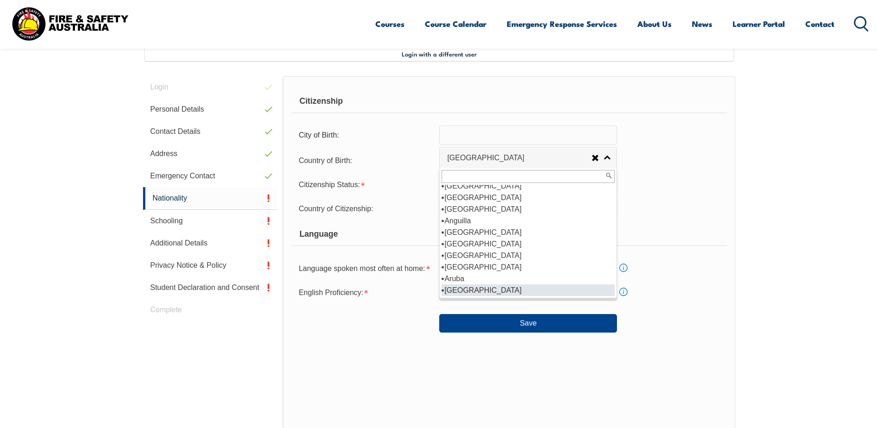
scroll to position [46, 0]
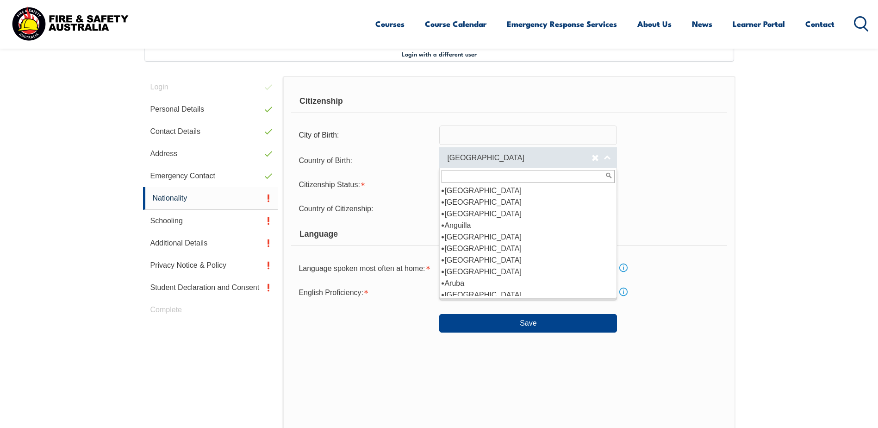
select select
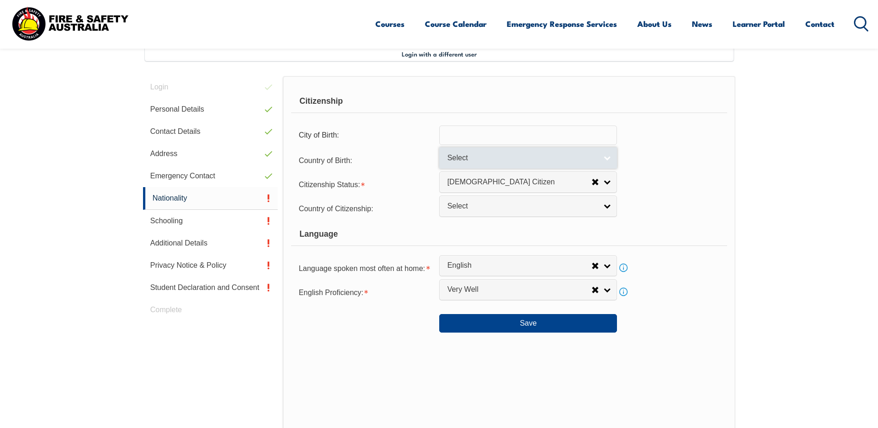
scroll to position [0, 0]
click at [494, 164] on link "Select" at bounding box center [528, 157] width 178 height 21
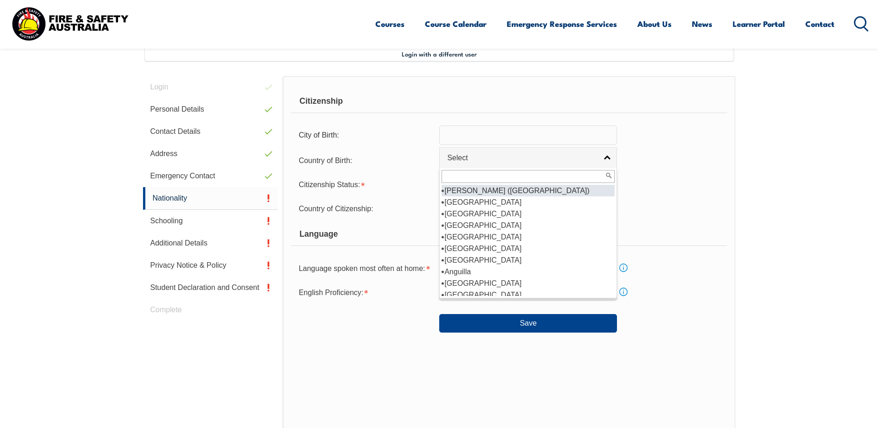
click at [705, 165] on div "Country of Birth: [GEOGRAPHIC_DATA] ([DEMOGRAPHIC_DATA]) [GEOGRAPHIC_DATA] [DEM…" at bounding box center [509, 159] width 436 height 19
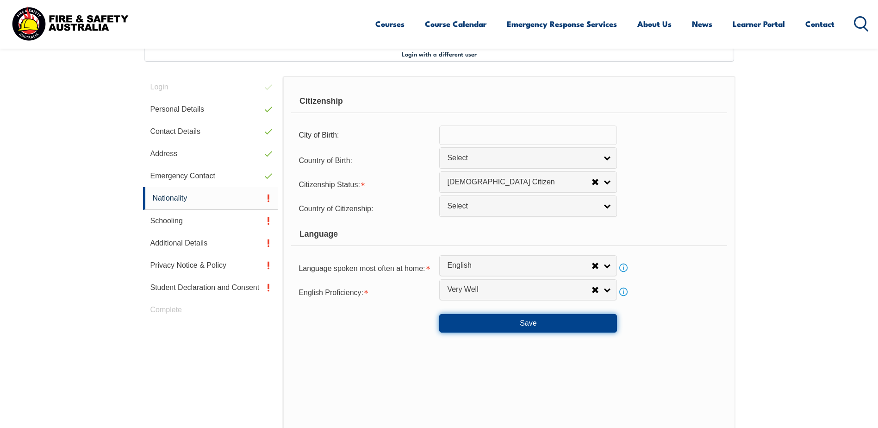
click at [542, 322] on button "Save" at bounding box center [528, 323] width 178 height 19
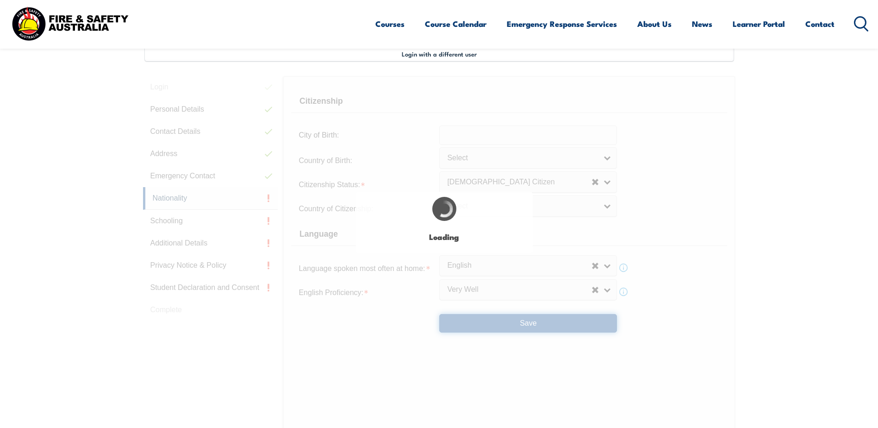
type input "[GEOGRAPHIC_DATA]"
select select "1101"
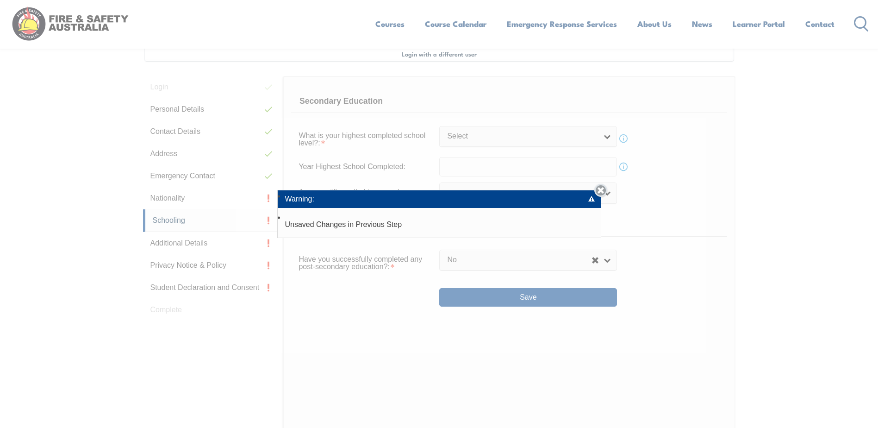
click at [603, 193] on link "Close" at bounding box center [600, 190] width 13 height 13
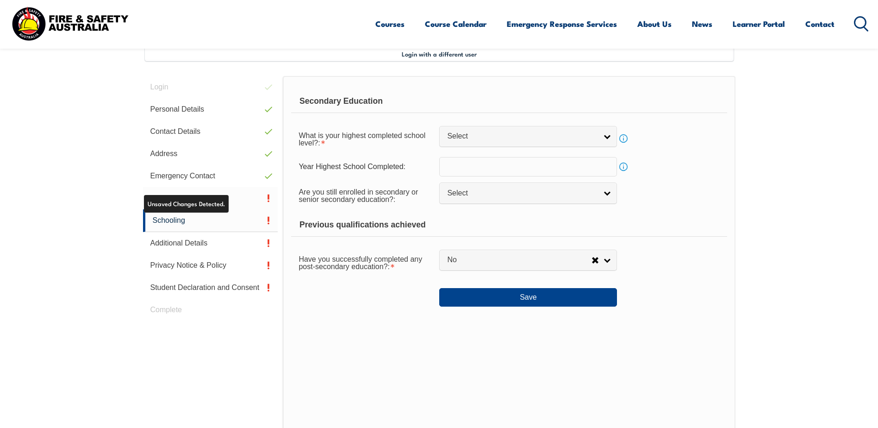
click at [174, 196] on link "Nationality" at bounding box center [210, 198] width 135 height 22
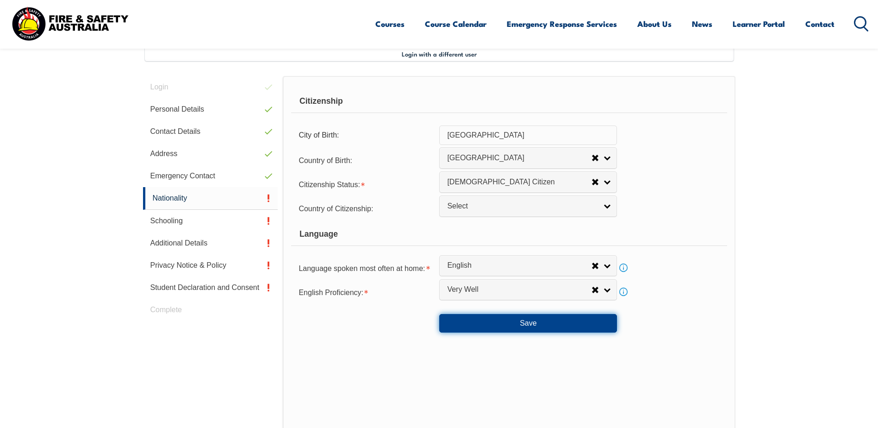
click at [515, 319] on button "Save" at bounding box center [528, 323] width 178 height 19
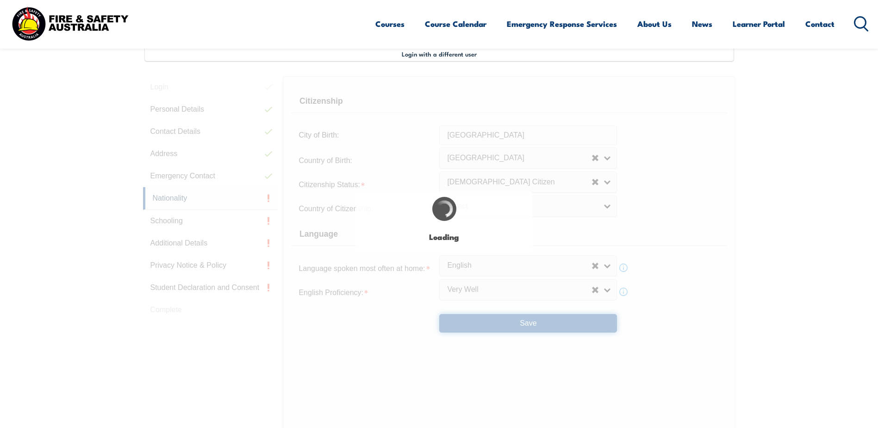
select select "false"
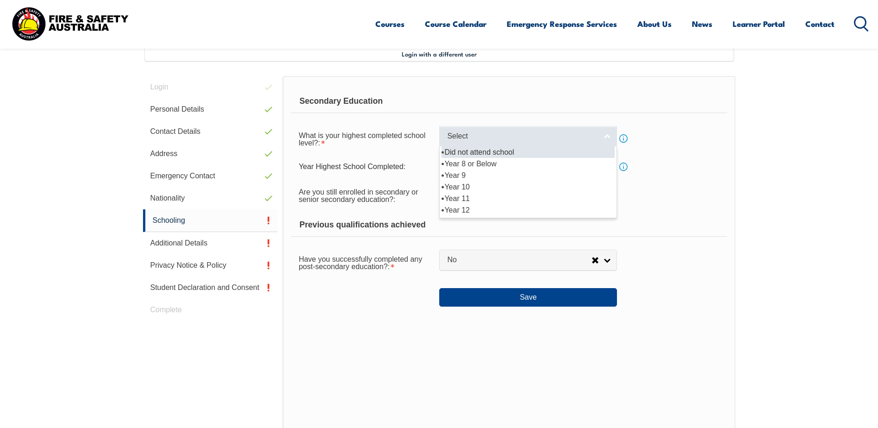
click at [544, 131] on link "Select" at bounding box center [528, 136] width 178 height 21
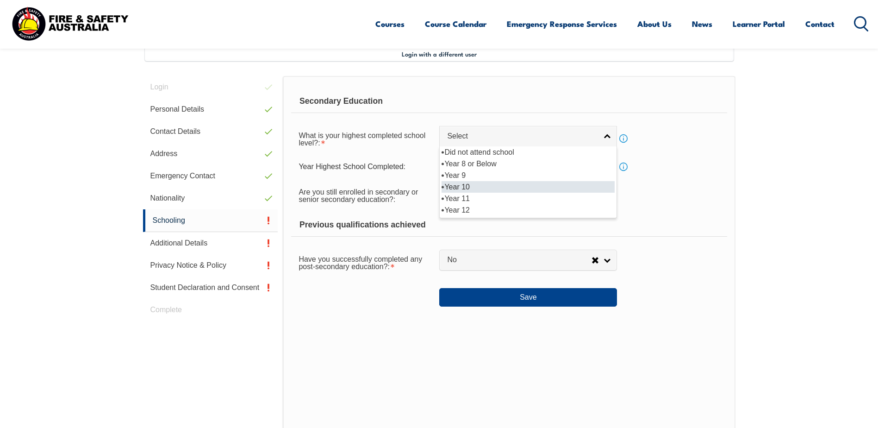
drag, startPoint x: 458, startPoint y: 185, endPoint x: 500, endPoint y: 181, distance: 41.4
click at [461, 185] on li "Year 10" at bounding box center [528, 187] width 173 height 12
select select "10"
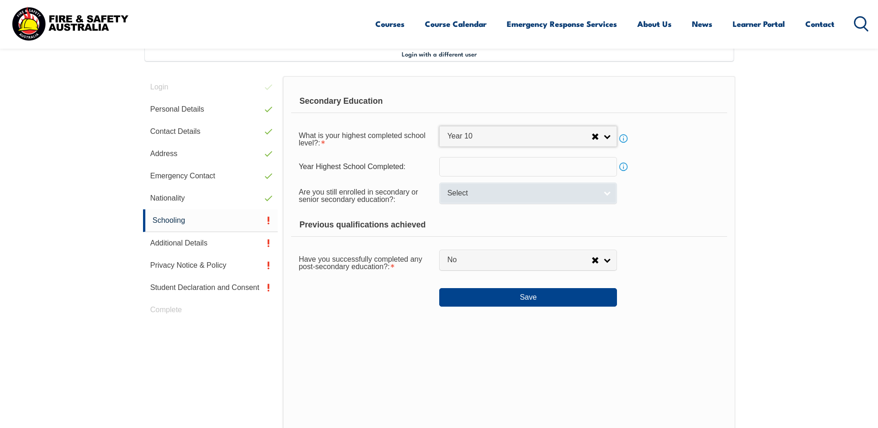
click at [539, 194] on span "Select" at bounding box center [522, 193] width 150 height 10
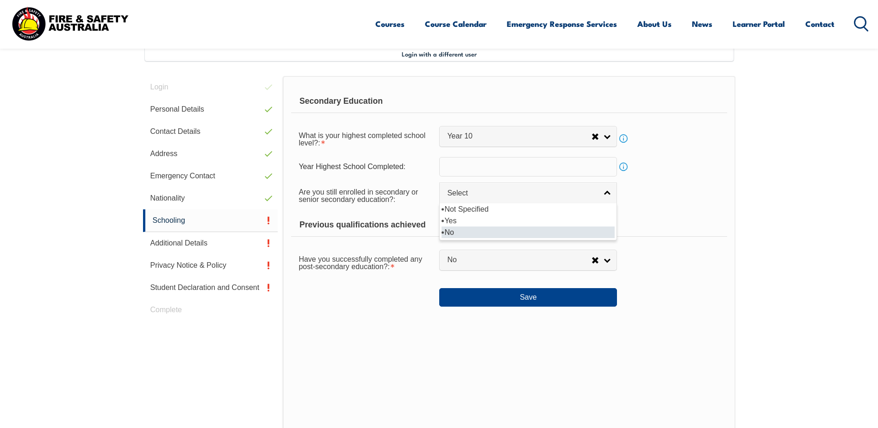
click at [488, 229] on li "No" at bounding box center [528, 232] width 173 height 12
select select "false"
click at [673, 225] on div "Previous qualifications achieved" at bounding box center [509, 224] width 436 height 23
click at [624, 166] on link "Info" at bounding box center [623, 166] width 13 height 13
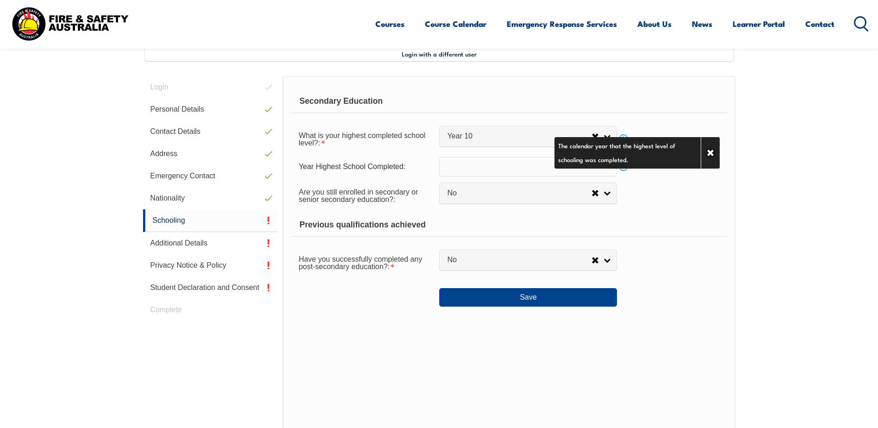
click at [663, 206] on div "Are you still enrolled in secondary or senior secondary education?: Not Specifi…" at bounding box center [509, 195] width 436 height 26
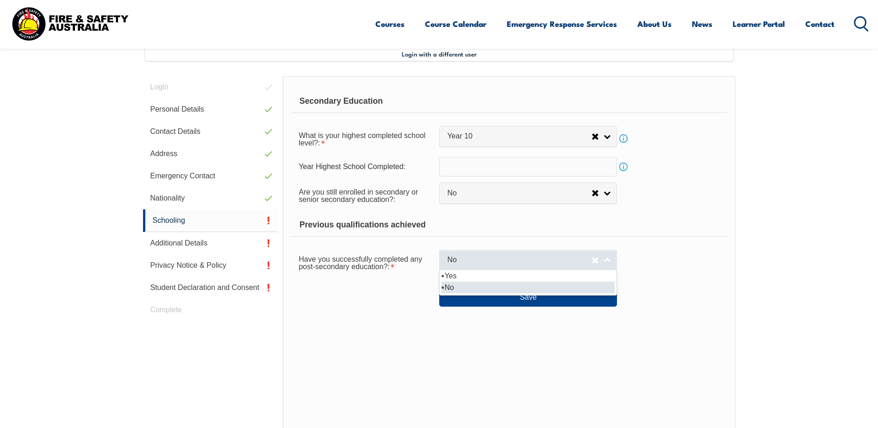
click at [582, 258] on span "No" at bounding box center [519, 260] width 144 height 10
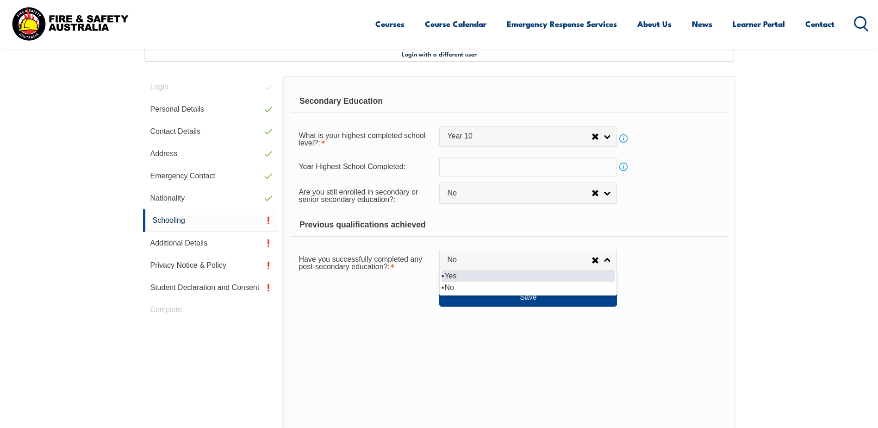
click at [463, 276] on li "Yes" at bounding box center [528, 276] width 173 height 12
select select "true"
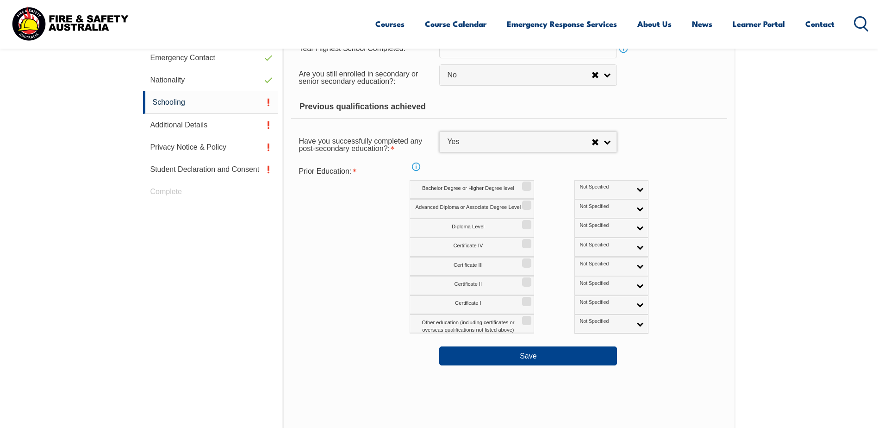
scroll to position [391, 0]
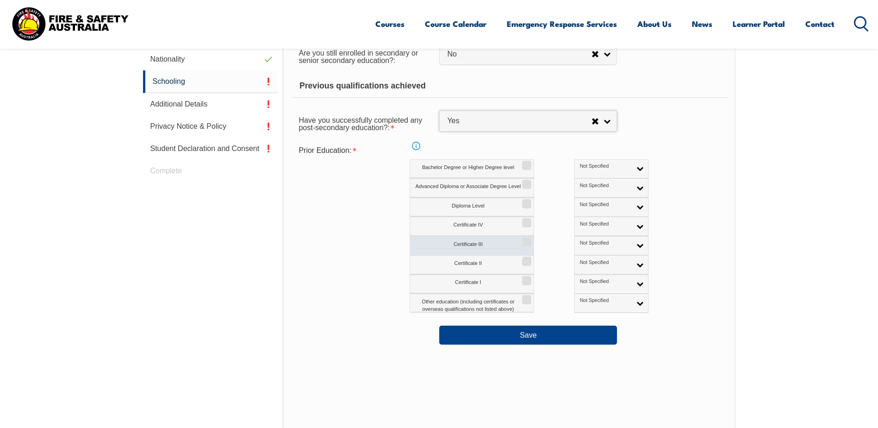
click at [528, 239] on input "Certificate III" at bounding box center [526, 238] width 6 height 1
checkbox input "true"
click at [580, 242] on span "Not Specified" at bounding box center [605, 243] width 51 height 6
click at [577, 273] on li "Australian Qualification" at bounding box center [611, 275] width 69 height 19
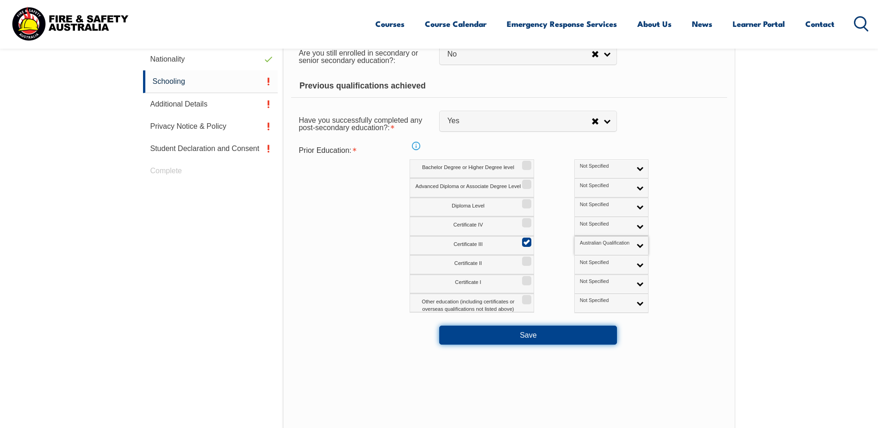
click at [525, 334] on button "Save" at bounding box center [528, 334] width 178 height 19
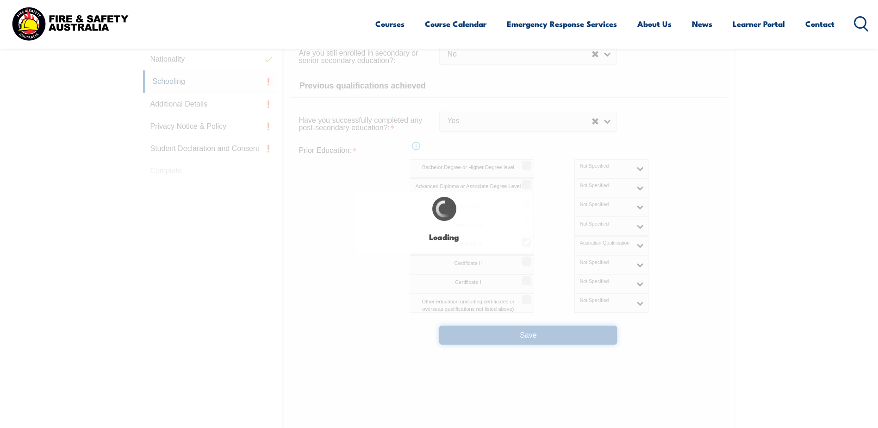
select select "false"
select select "true"
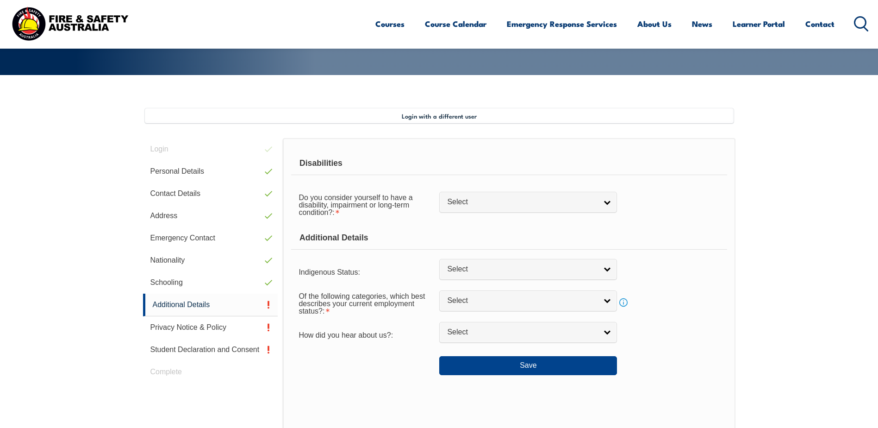
scroll to position [211, 0]
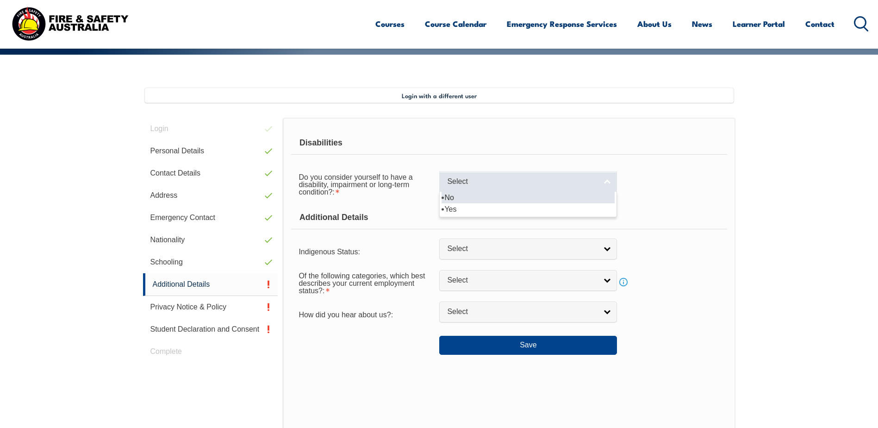
click at [474, 181] on span "Select" at bounding box center [522, 182] width 150 height 10
click at [451, 196] on li "No" at bounding box center [528, 198] width 173 height 12
select select "false"
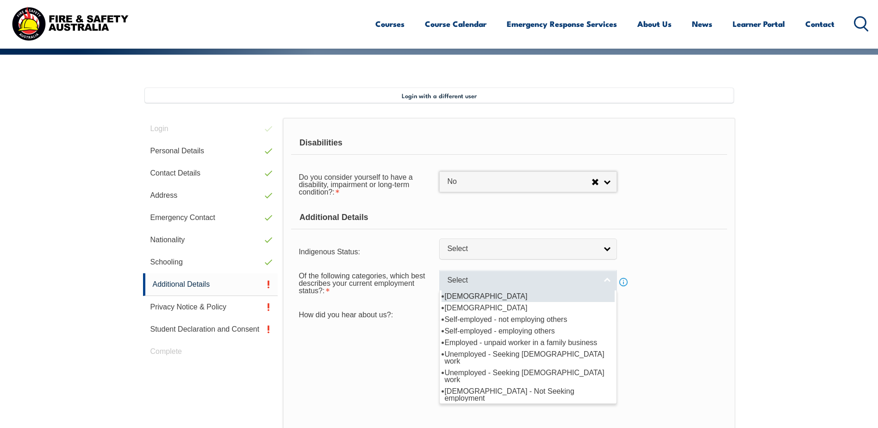
click at [485, 280] on span "Select" at bounding box center [522, 280] width 150 height 10
click at [477, 292] on li "[DEMOGRAPHIC_DATA]" at bounding box center [528, 296] width 173 height 12
select select "1"
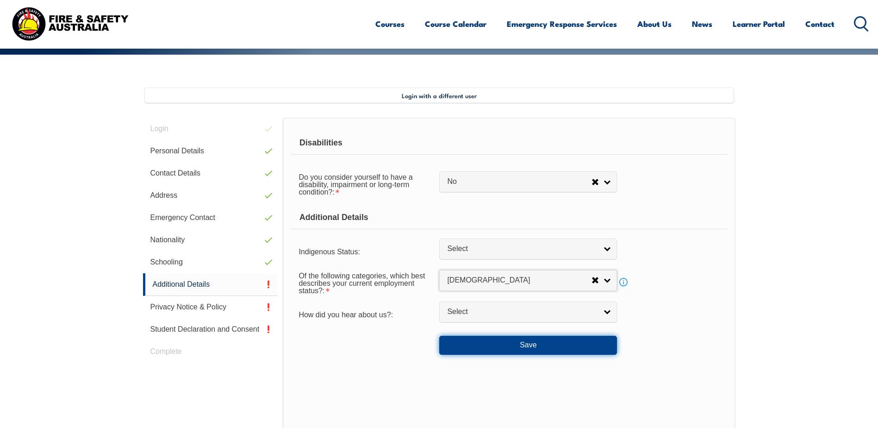
click at [503, 338] on button "Save" at bounding box center [528, 345] width 178 height 19
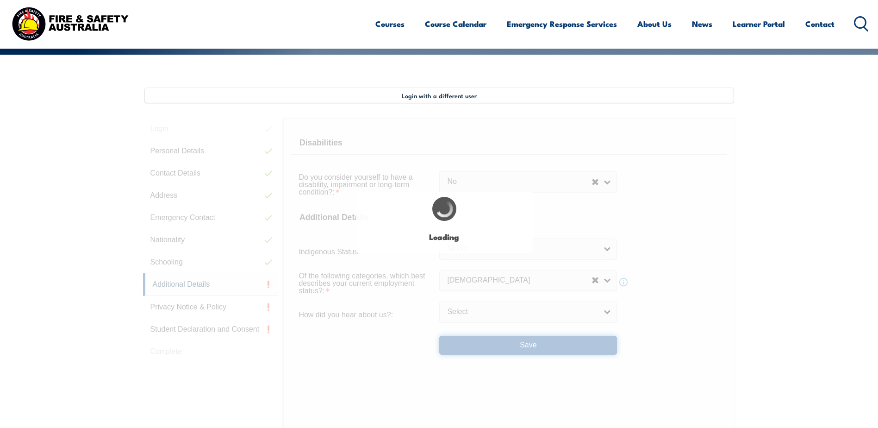
select select "false"
select select
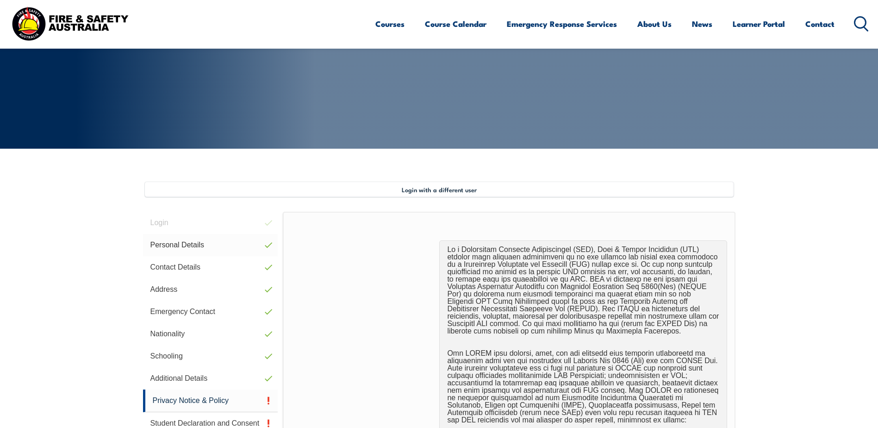
scroll to position [113, 0]
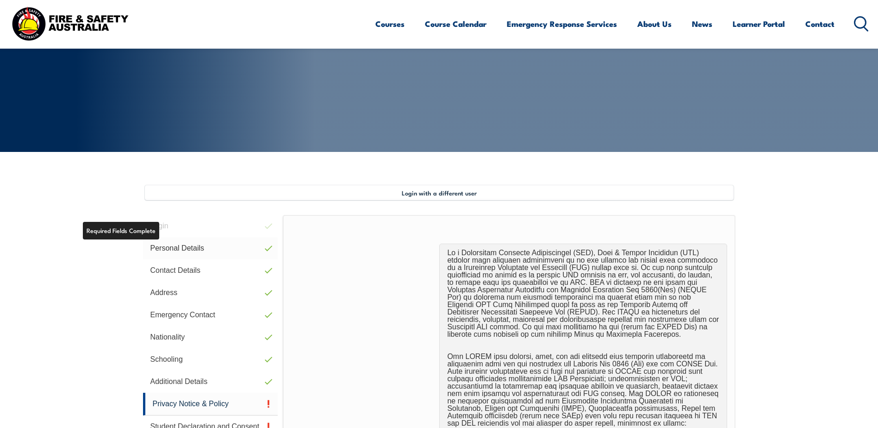
click at [167, 250] on link "Personal Details" at bounding box center [210, 248] width 135 height 22
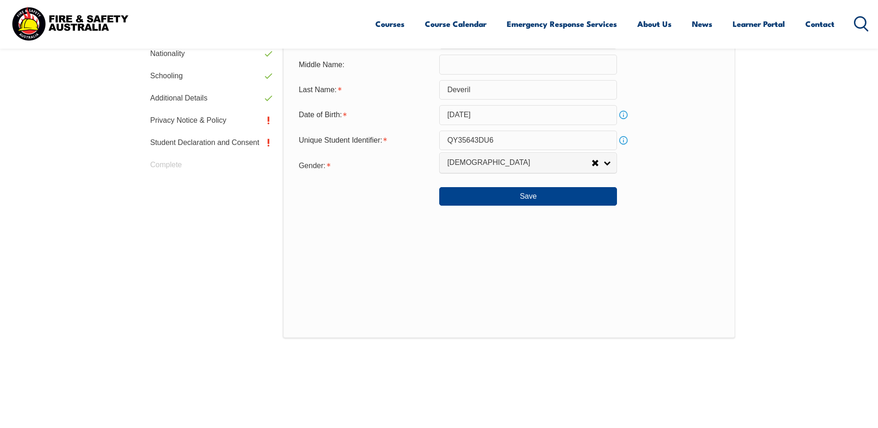
scroll to position [438, 0]
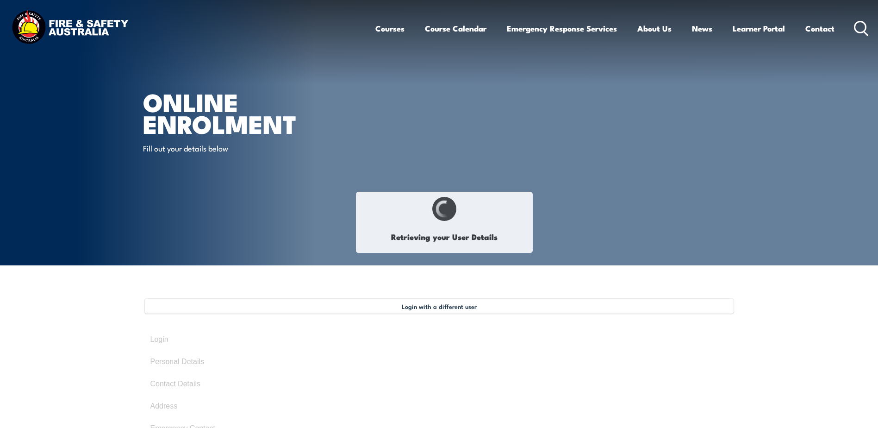
select select "Mr"
type input "Mark"
type input "Deveril"
type input "[DATE]"
type input "QY35643DU6"
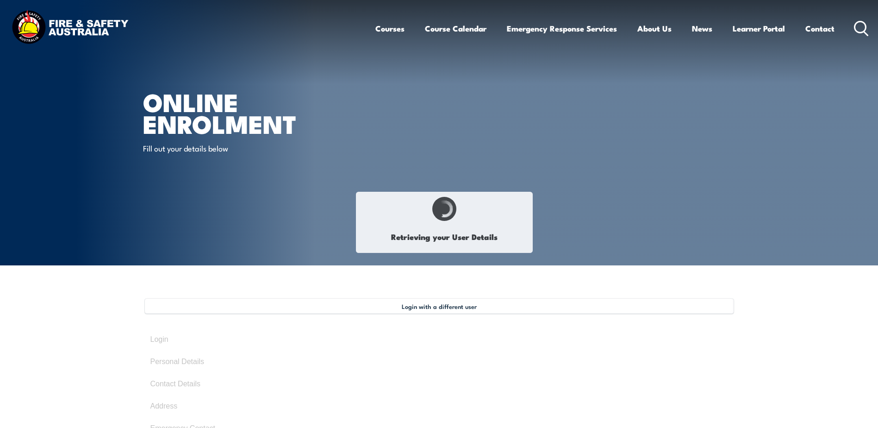
select select "M"
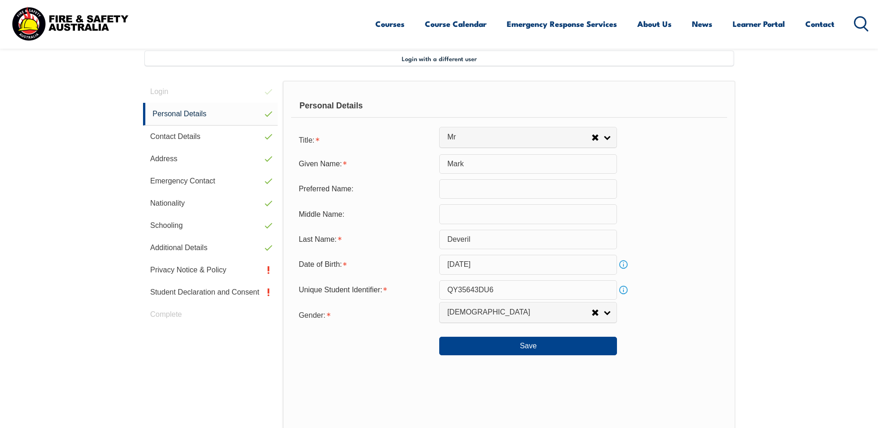
scroll to position [252, 0]
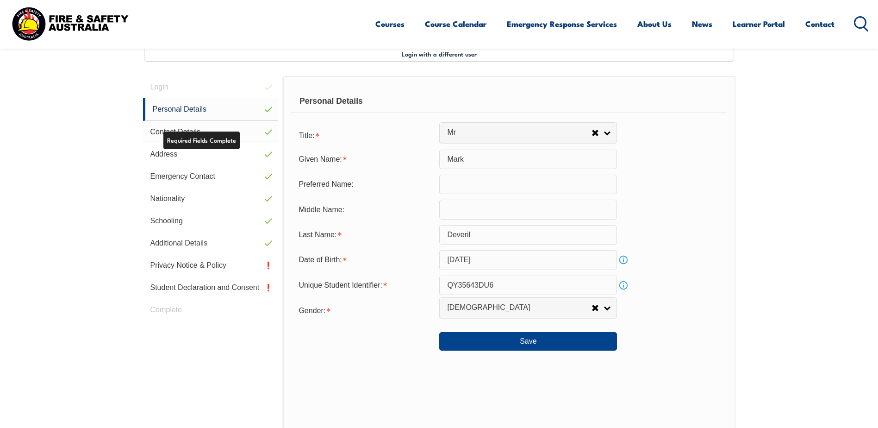
click at [200, 126] on link "Contact Details" at bounding box center [210, 132] width 135 height 22
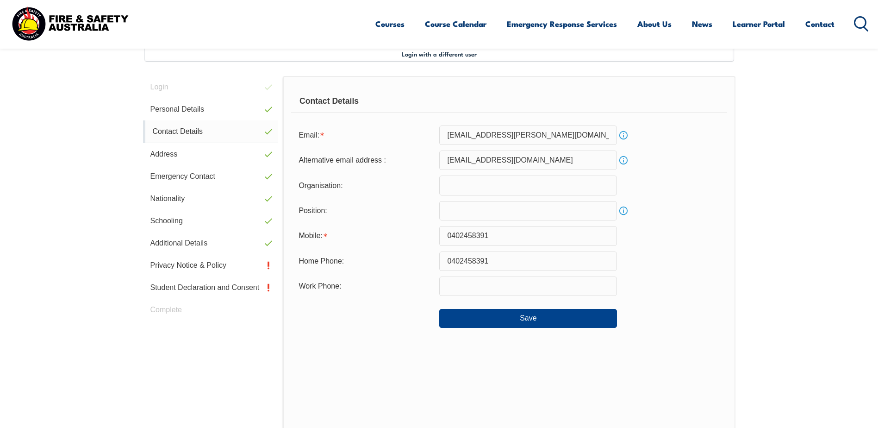
click at [196, 140] on link "Contact Details" at bounding box center [210, 131] width 135 height 23
click at [197, 151] on link "Address" at bounding box center [210, 154] width 135 height 22
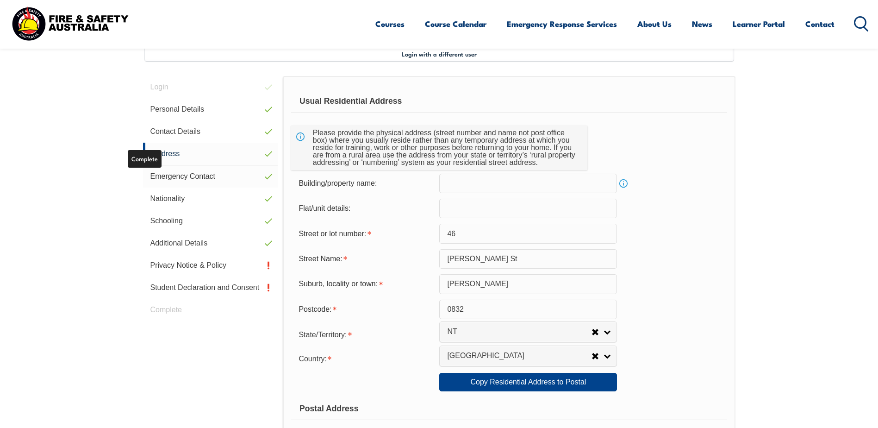
click at [193, 177] on link "Emergency Contact" at bounding box center [210, 176] width 135 height 22
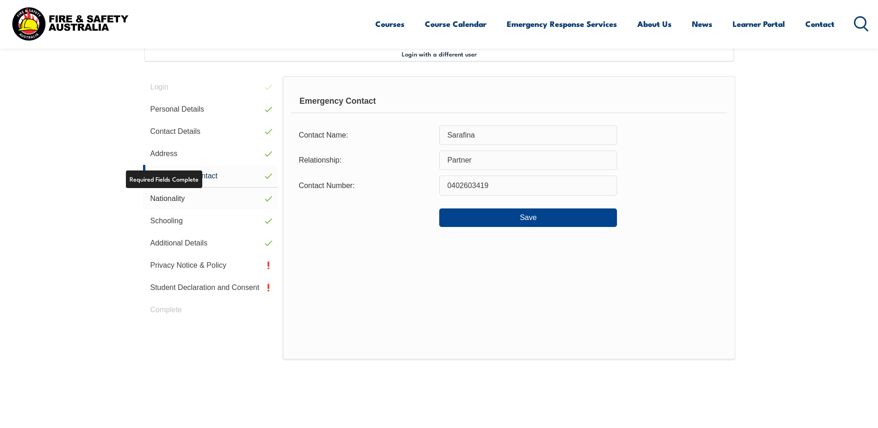
click at [193, 200] on link "Nationality" at bounding box center [210, 199] width 135 height 22
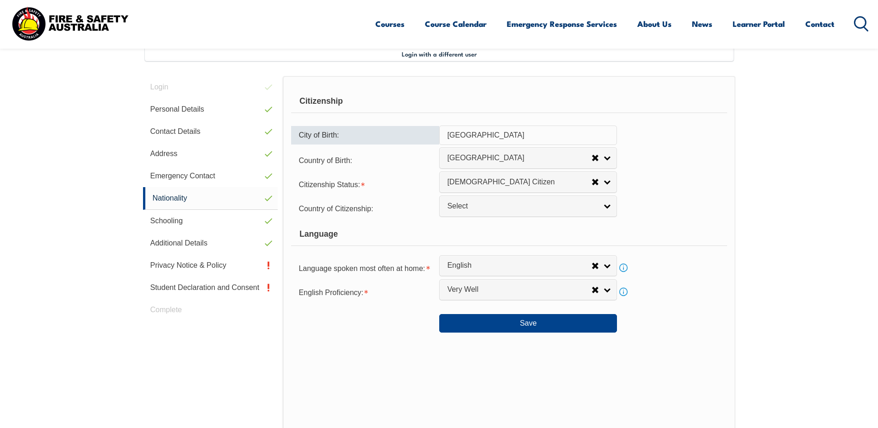
drag, startPoint x: 494, startPoint y: 141, endPoint x: 355, endPoint y: 141, distance: 139.8
click at [355, 141] on div "City of Birth: Hobart" at bounding box center [509, 134] width 436 height 19
click at [752, 224] on section "Login with a different user Login Personal Details Contact Details Address Emer…" at bounding box center [439, 290] width 878 height 554
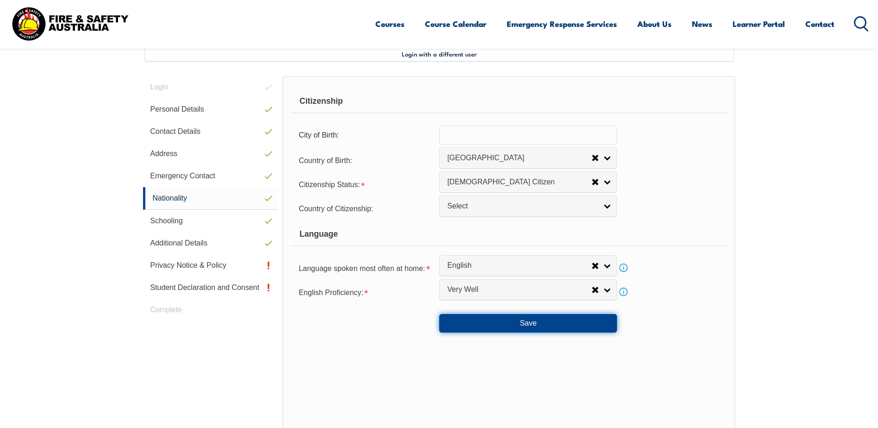
click at [530, 323] on button "Save" at bounding box center [528, 323] width 178 height 19
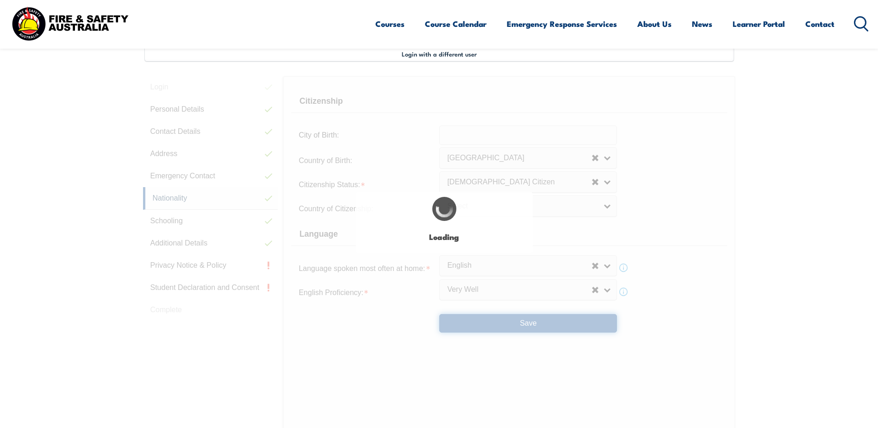
select select "false"
select select "true"
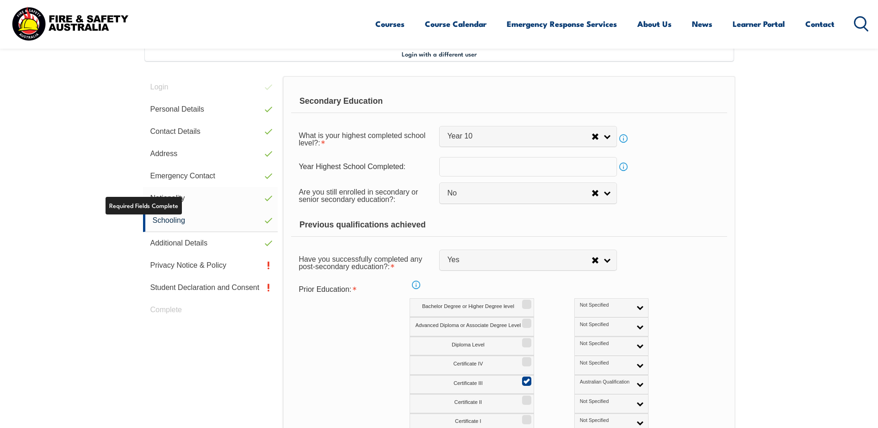
click at [179, 199] on link "Nationality" at bounding box center [210, 198] width 135 height 22
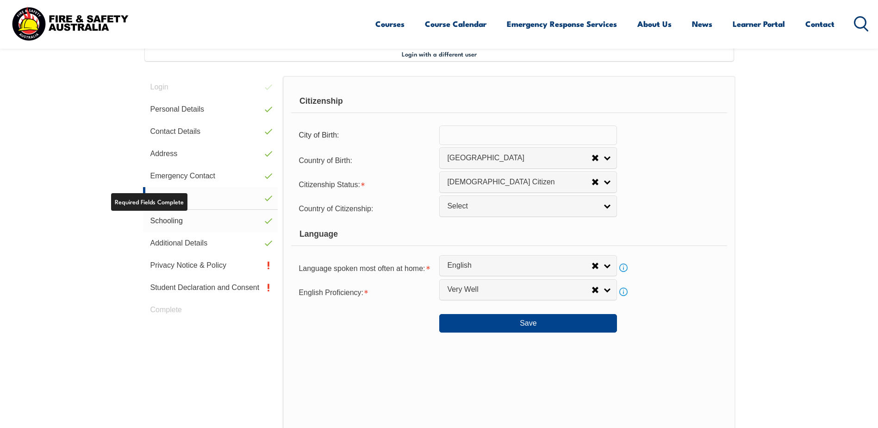
click at [182, 216] on link "Schooling" at bounding box center [210, 221] width 135 height 22
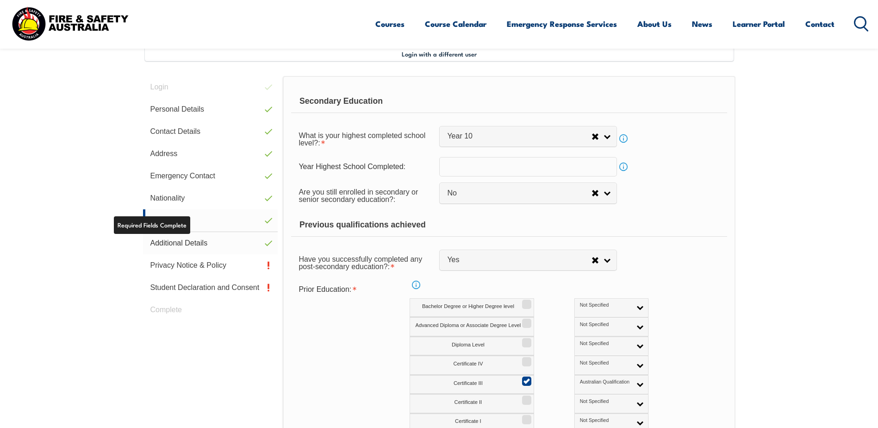
click at [186, 244] on link "Additional Details" at bounding box center [210, 243] width 135 height 22
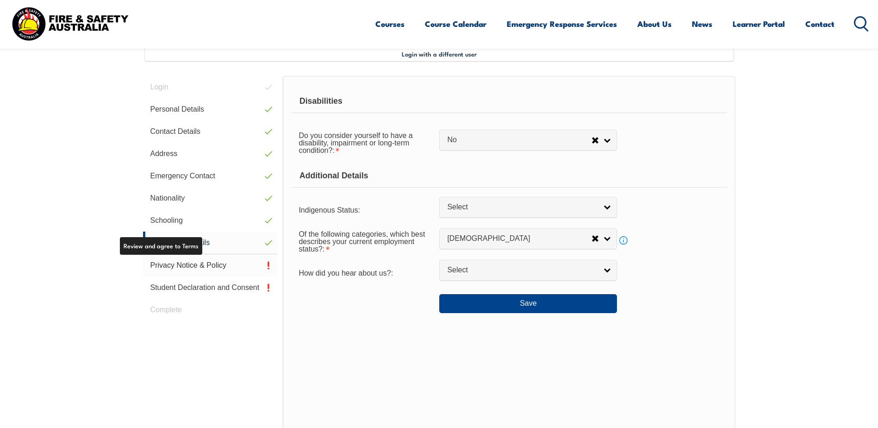
click at [198, 265] on link "Privacy Notice & Policy" at bounding box center [210, 265] width 135 height 22
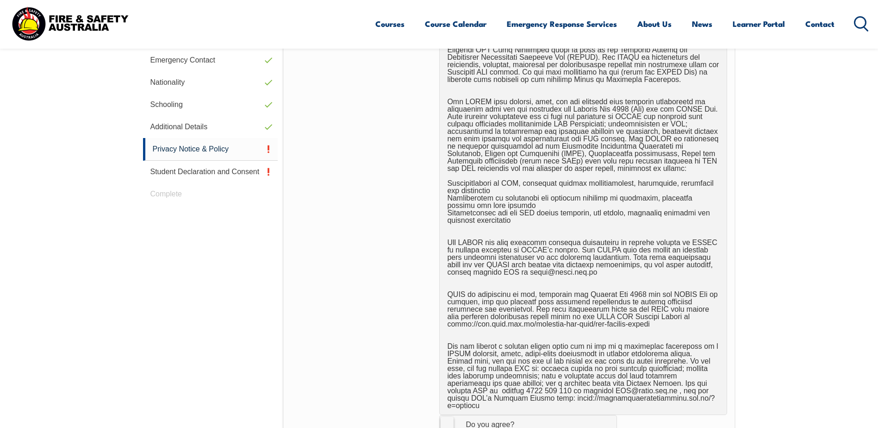
scroll to position [576, 0]
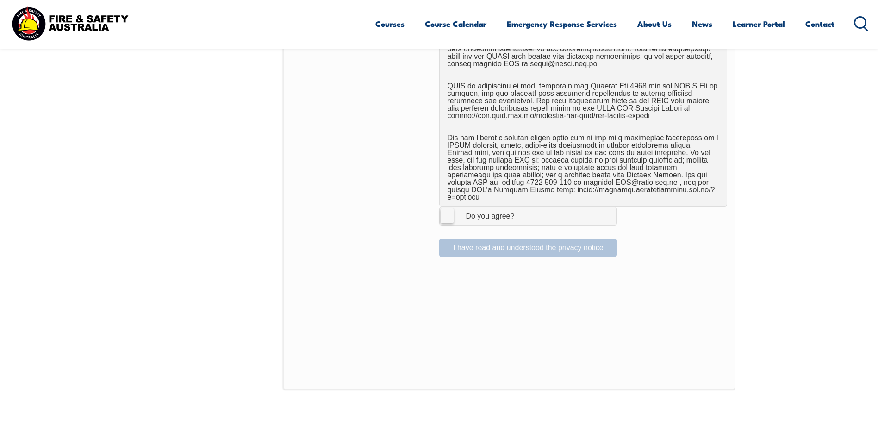
click at [443, 206] on label "I Agree Do you agree?" at bounding box center [528, 215] width 178 height 19
click at [522, 207] on input "I Agree Do you agree?" at bounding box center [530, 216] width 16 height 18
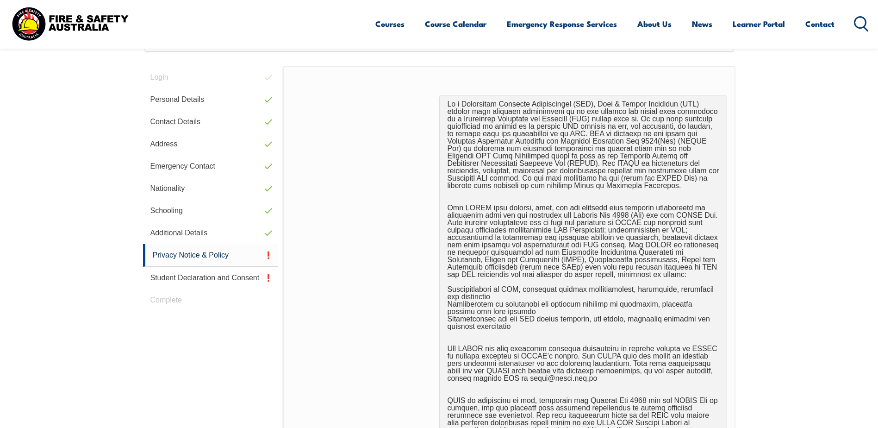
scroll to position [391, 0]
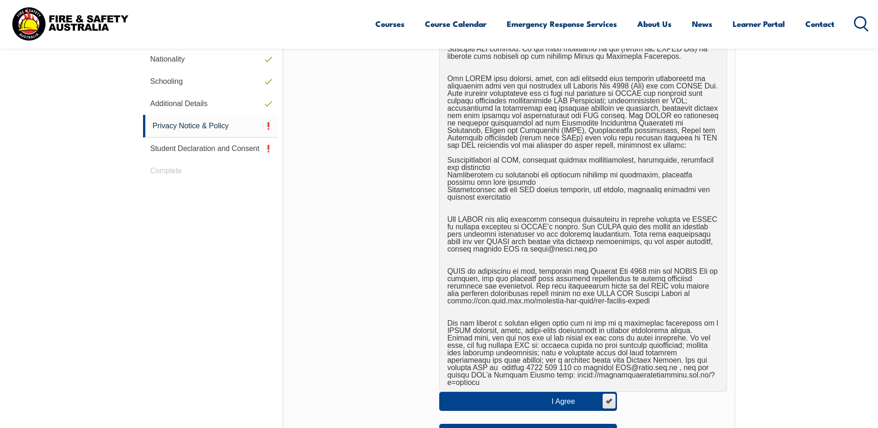
click at [488, 416] on div "I have read and understood the privacy notice" at bounding box center [509, 429] width 436 height 26
click at [488, 424] on button "I have read and understood the privacy notice" at bounding box center [528, 433] width 178 height 19
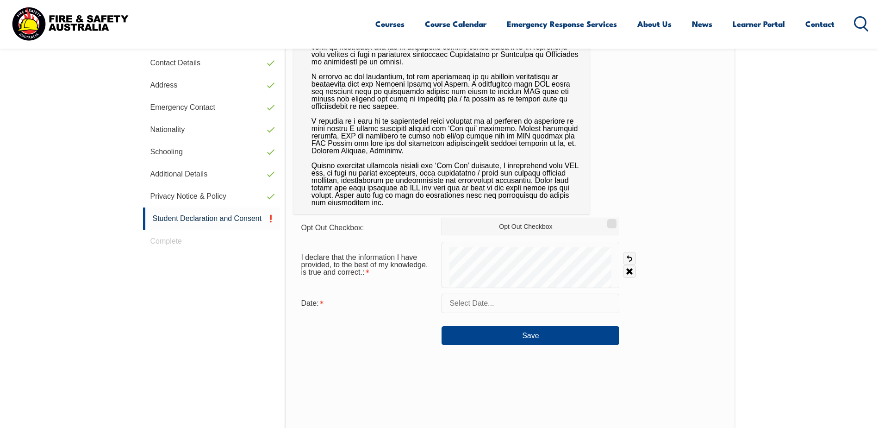
scroll to position [299, 0]
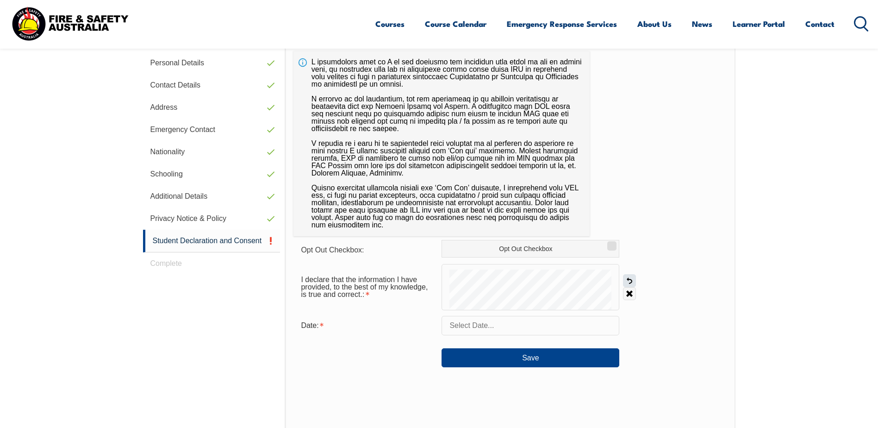
click at [632, 281] on link "Undo" at bounding box center [629, 280] width 13 height 13
click at [497, 256] on form "Opt Out Checkbox: Opt Out Checkbox I declare that the information I have provid…" at bounding box center [510, 303] width 433 height 127
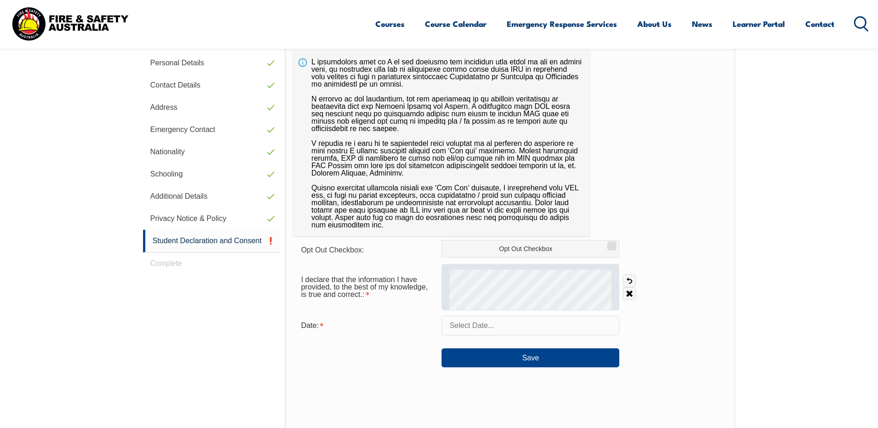
click at [441, 259] on form "Opt Out Checkbox: Opt Out Checkbox I declare that the information I have provid…" at bounding box center [510, 303] width 433 height 127
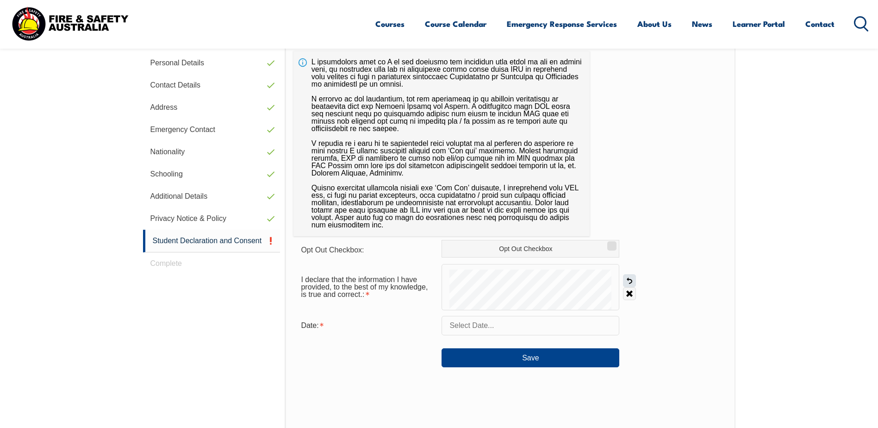
click at [630, 280] on link "Undo" at bounding box center [629, 280] width 13 height 13
drag, startPoint x: 500, startPoint y: 326, endPoint x: 520, endPoint y: 322, distance: 21.2
click at [501, 326] on input "text" at bounding box center [531, 325] width 178 height 19
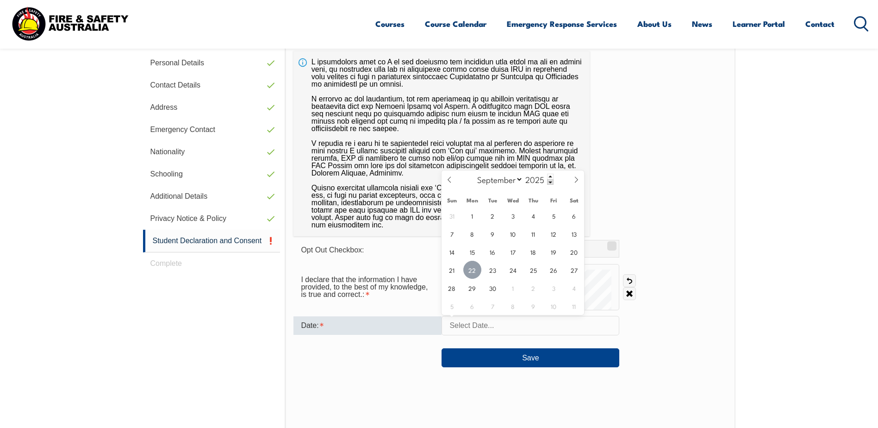
click at [475, 274] on span "22" at bounding box center [472, 270] width 18 height 18
type input "September 22, 2025"
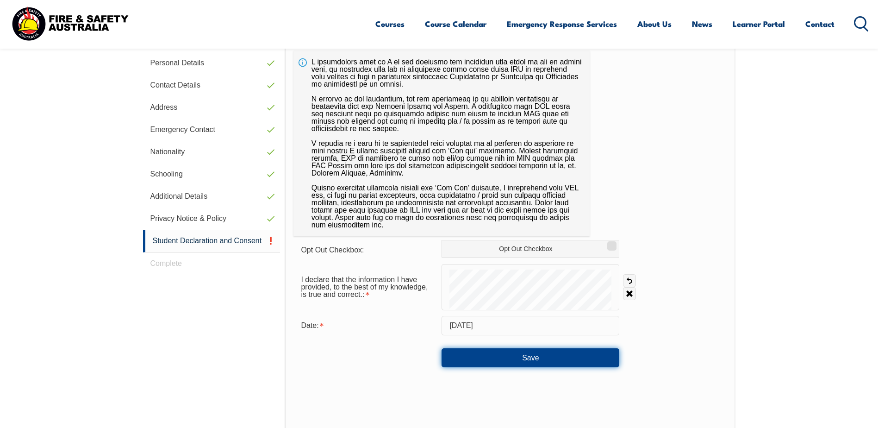
click at [567, 353] on button "Save" at bounding box center [531, 357] width 178 height 19
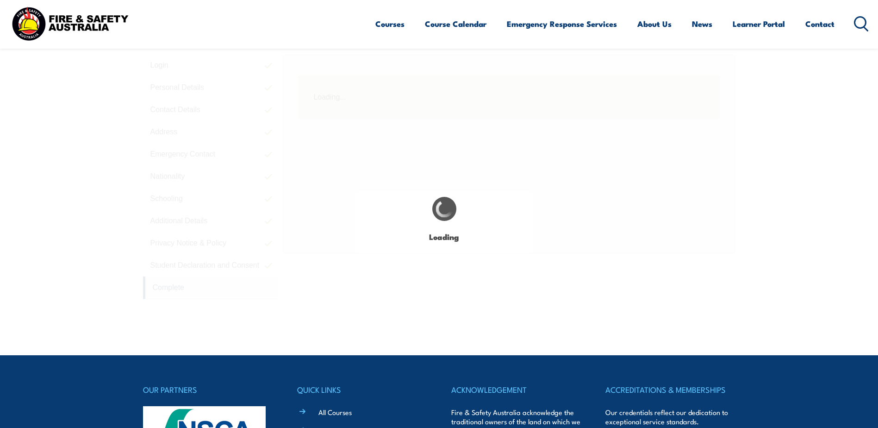
scroll to position [252, 0]
